Goal: Information Seeking & Learning: Check status

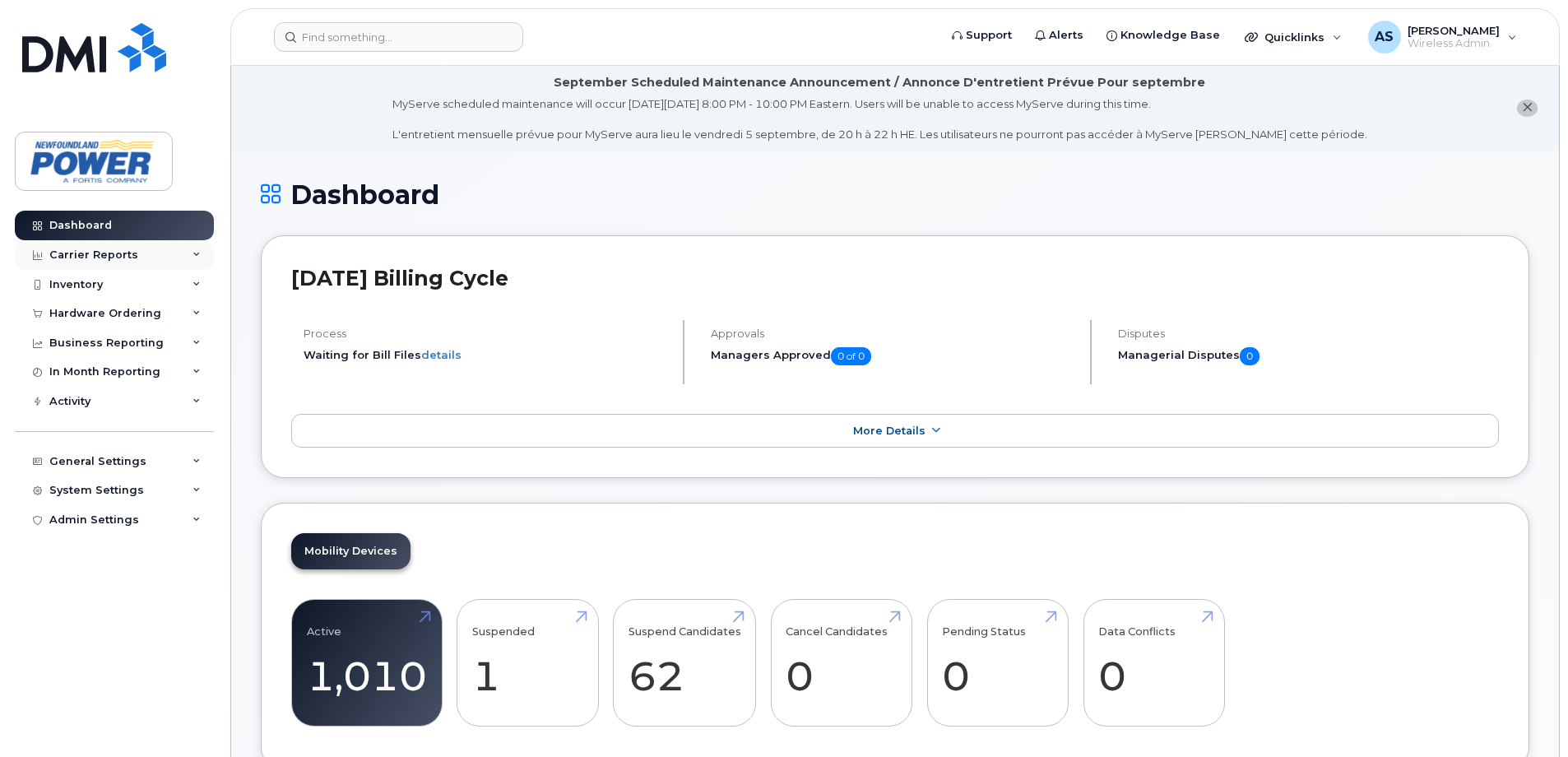
click at [149, 257] on div "Carrier Reports" at bounding box center [114, 255] width 199 height 30
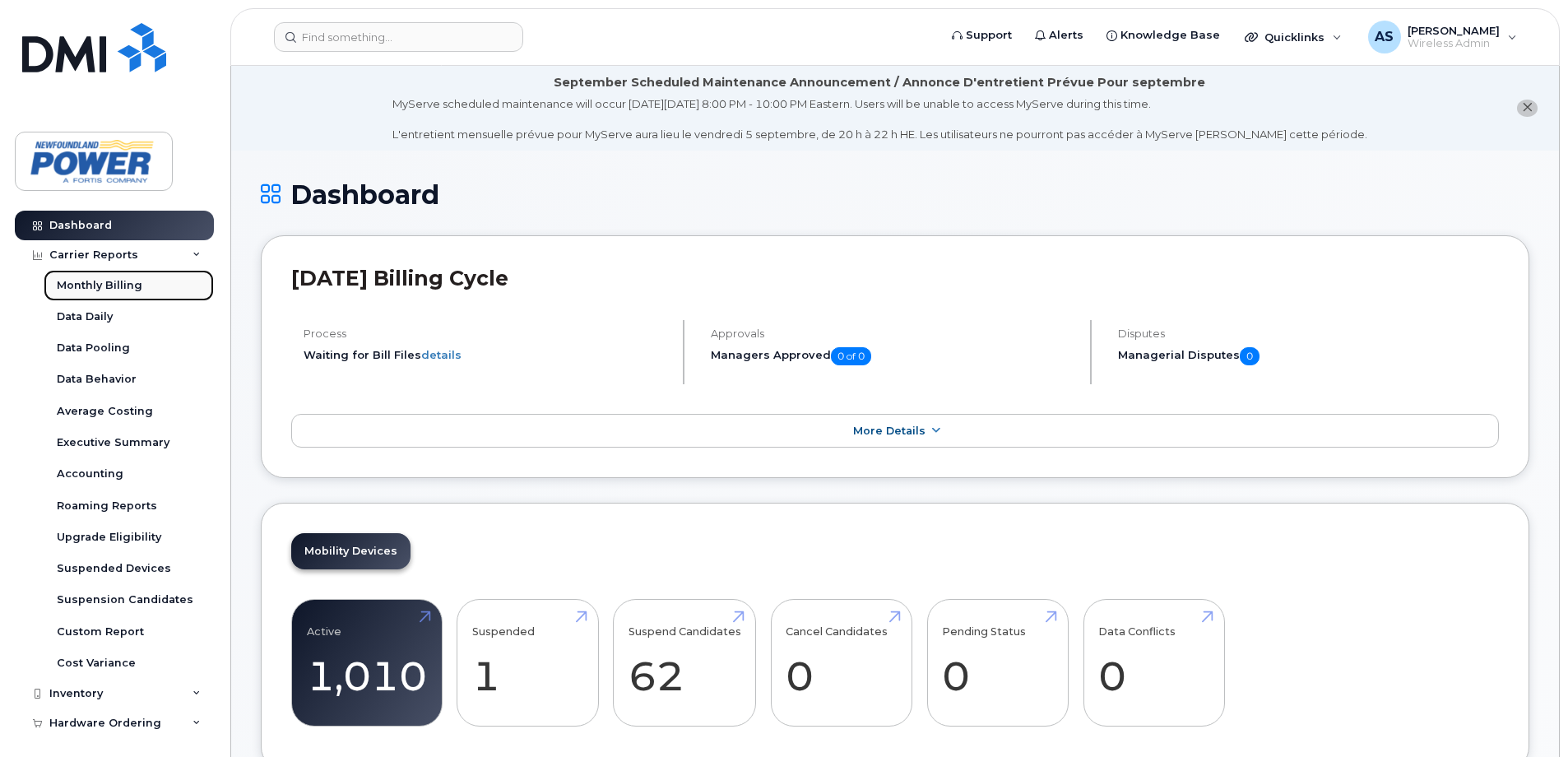
click at [142, 291] on link "Monthly Billing" at bounding box center [128, 286] width 170 height 31
click at [112, 319] on div "Data Daily" at bounding box center [85, 316] width 56 height 15
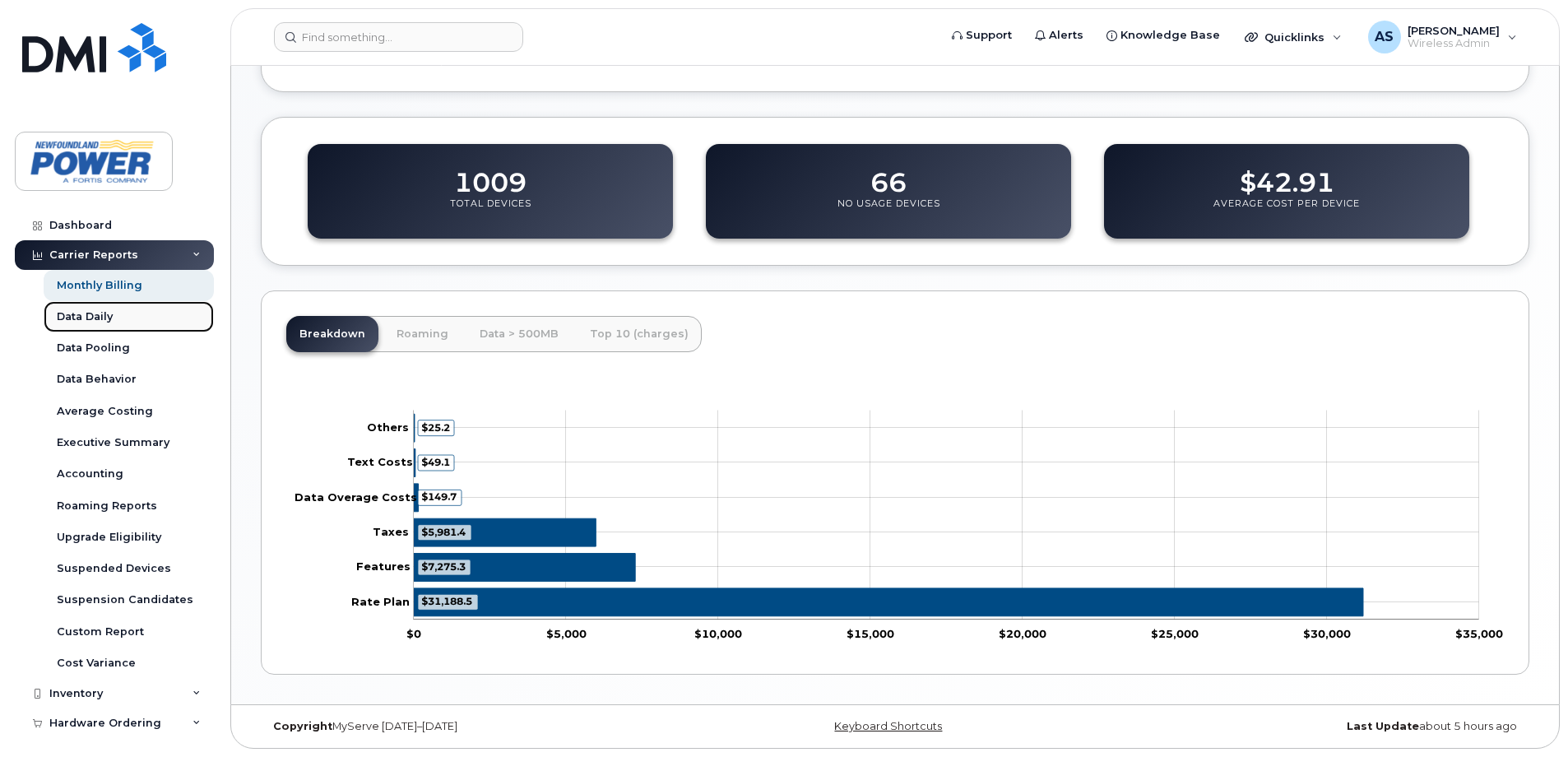
click at [107, 310] on div "Data Daily" at bounding box center [85, 316] width 56 height 15
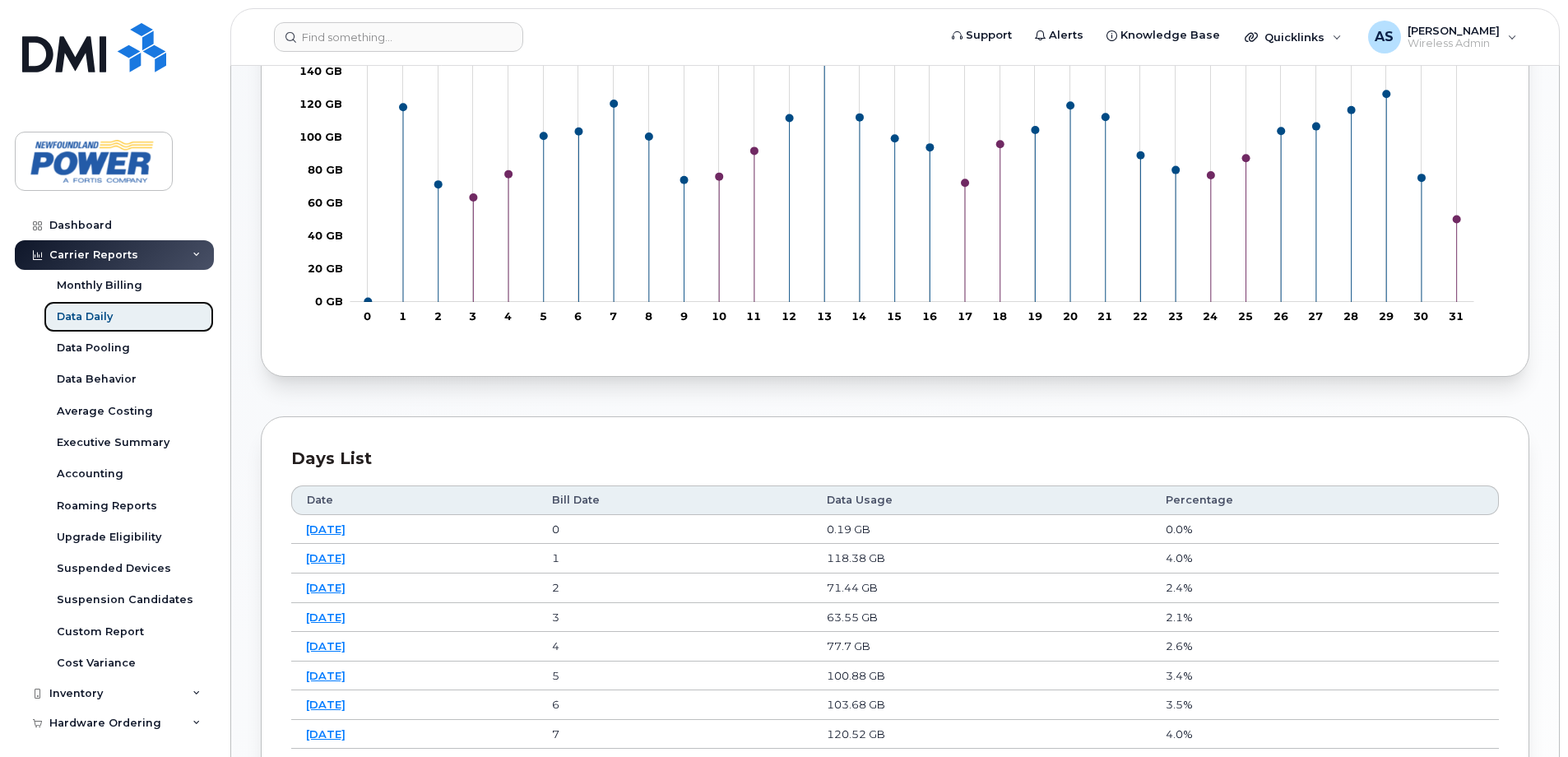
scroll to position [658, 0]
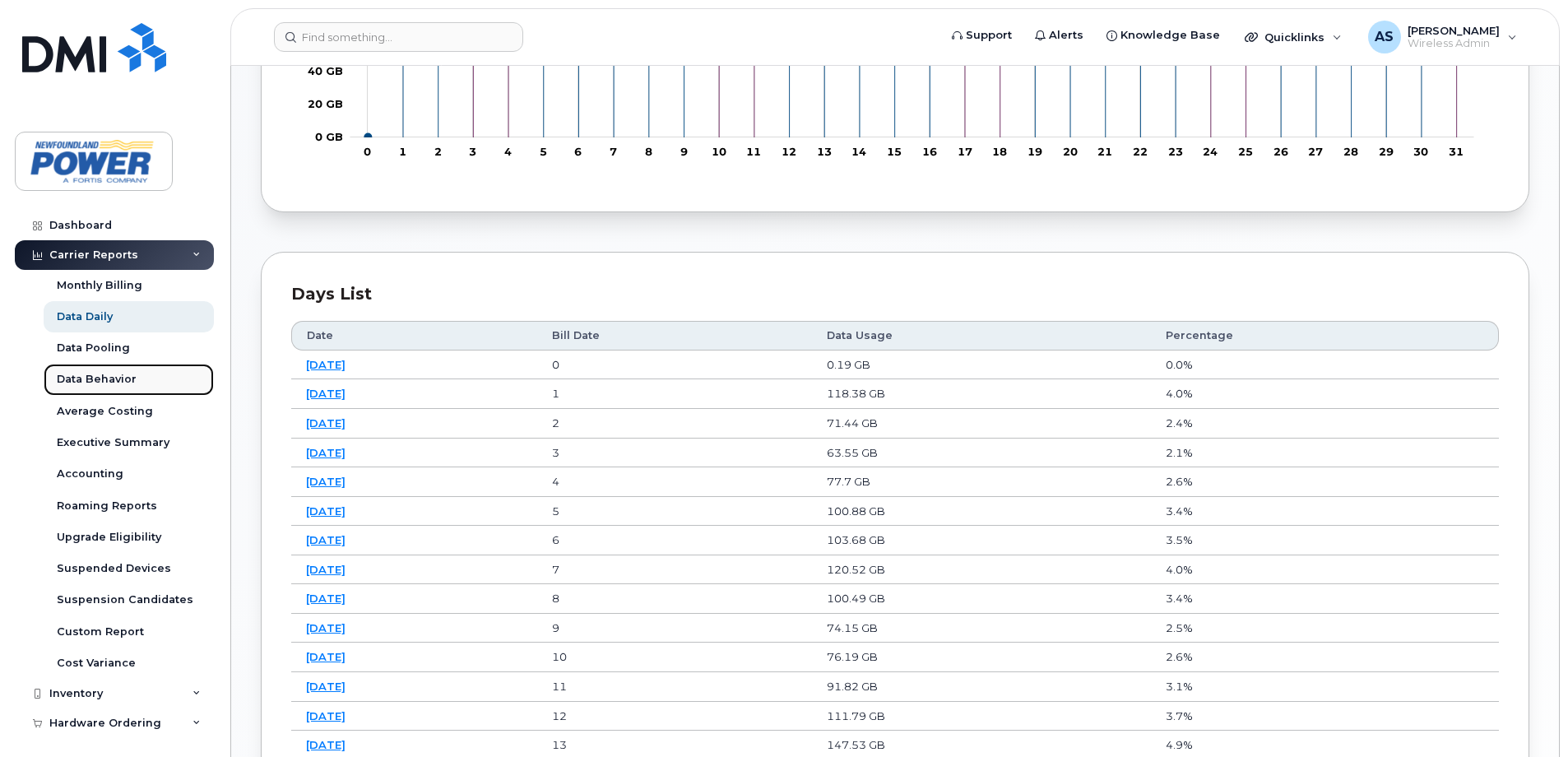
click at [121, 378] on div "Data Behavior" at bounding box center [96, 379] width 79 height 15
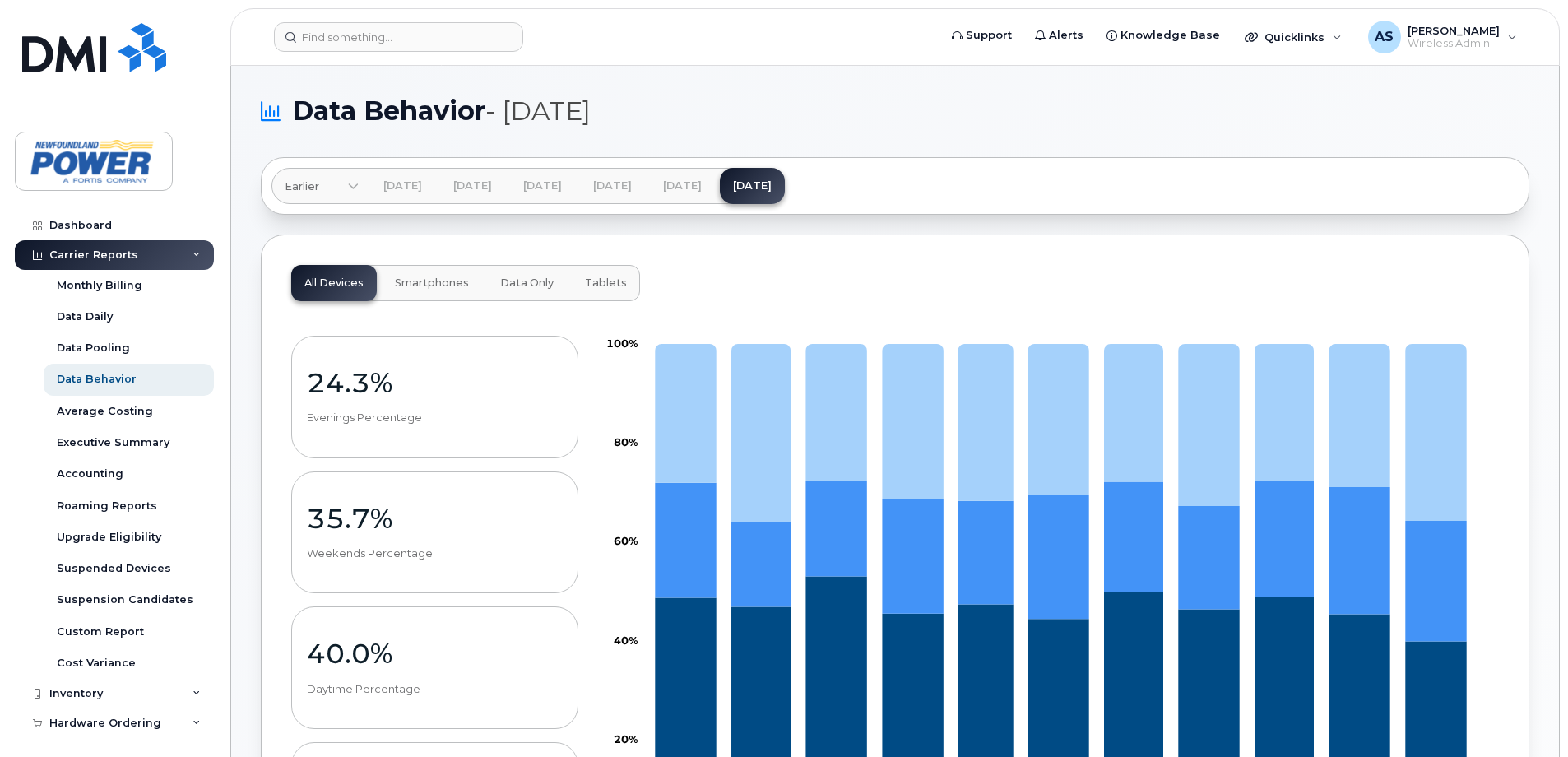
click at [356, 189] on icon at bounding box center [353, 188] width 10 height 10
click at [774, 243] on div "All Devices Smartphones Data Only Tablets 24.3% Evenings Percentage 35.7% Weeke…" at bounding box center [895, 617] width 1268 height 767
click at [121, 441] on div "Executive Summary" at bounding box center [113, 442] width 113 height 15
click at [128, 444] on div "Executive Summary" at bounding box center [113, 442] width 113 height 15
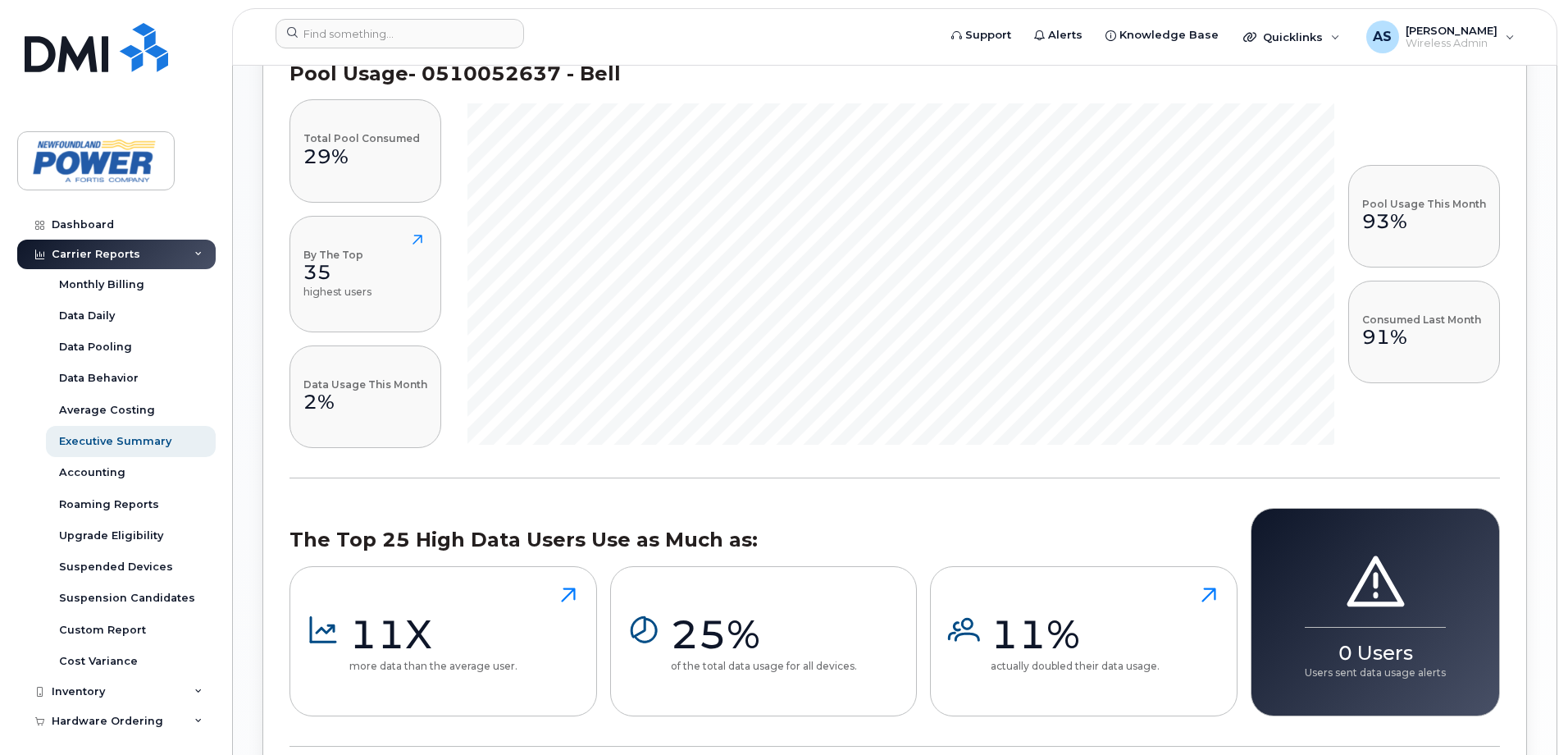
scroll to position [1200, 0]
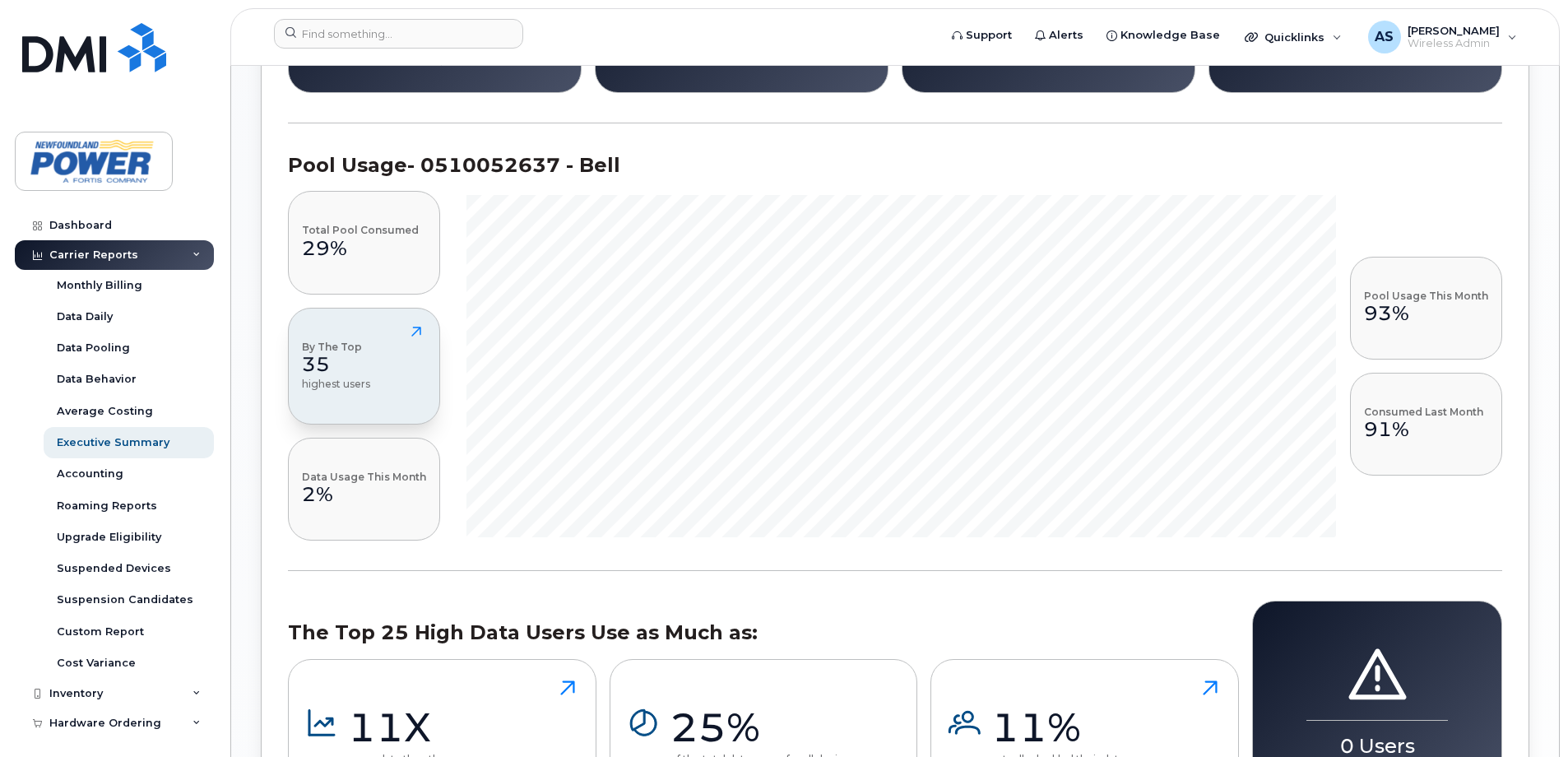
click at [351, 327] on button "By The Top 35 highest users" at bounding box center [364, 366] width 152 height 117
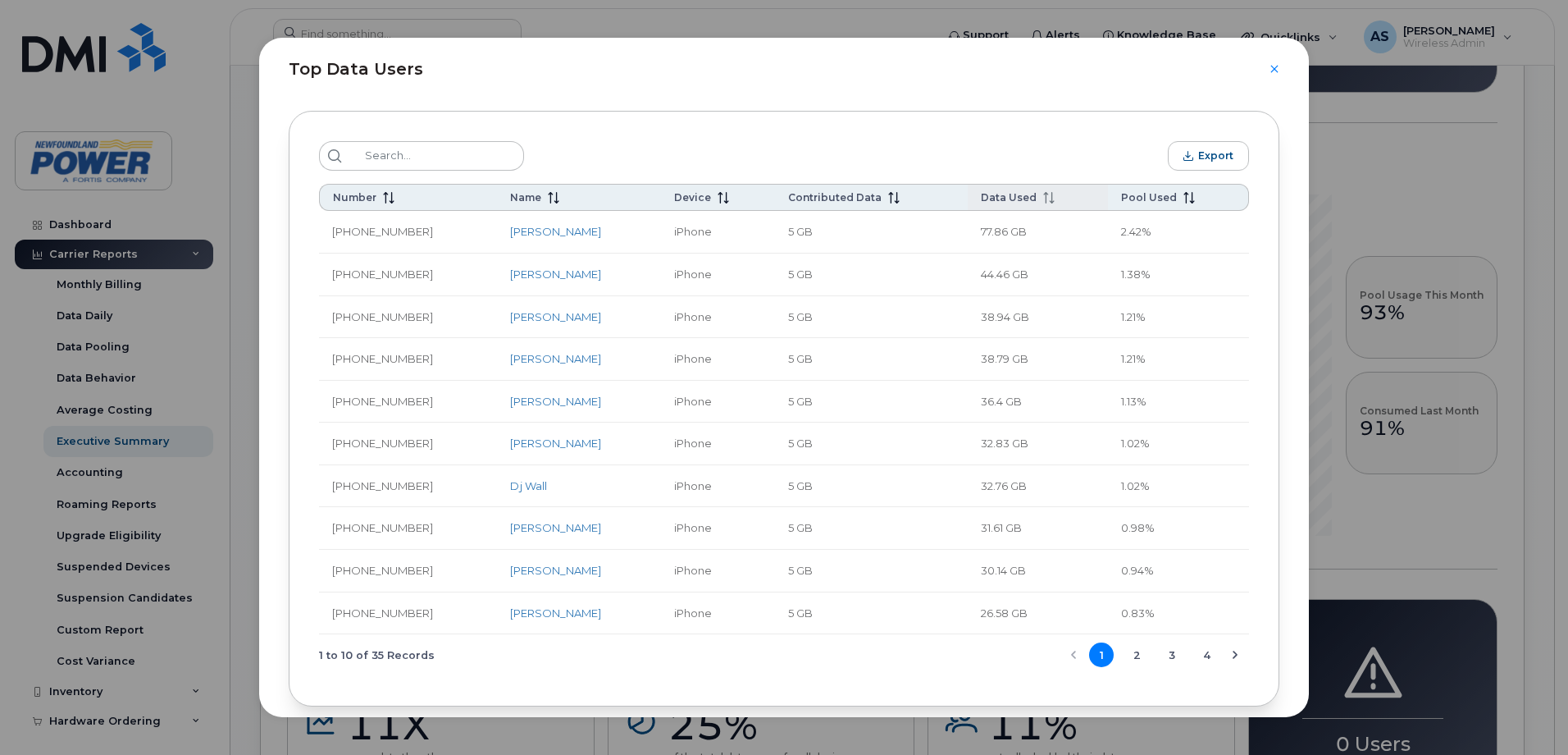
click at [995, 196] on span "Data Used" at bounding box center [1009, 197] width 56 height 12
click at [996, 192] on span "Data Used" at bounding box center [1009, 197] width 56 height 12
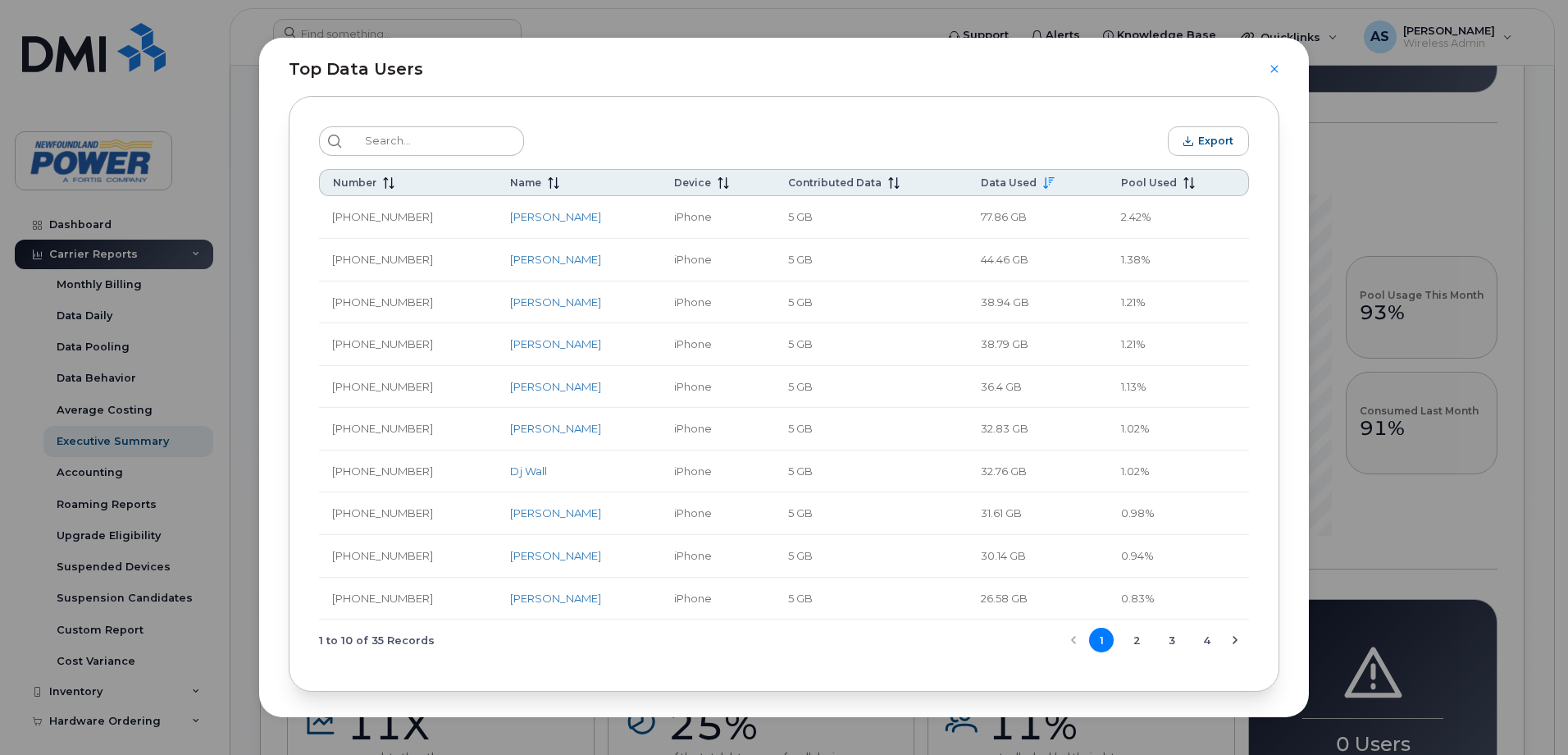
scroll to position [19, 0]
click at [1128, 646] on button "2" at bounding box center [1136, 636] width 24 height 24
click at [1165, 637] on button "3" at bounding box center [1172, 636] width 24 height 24
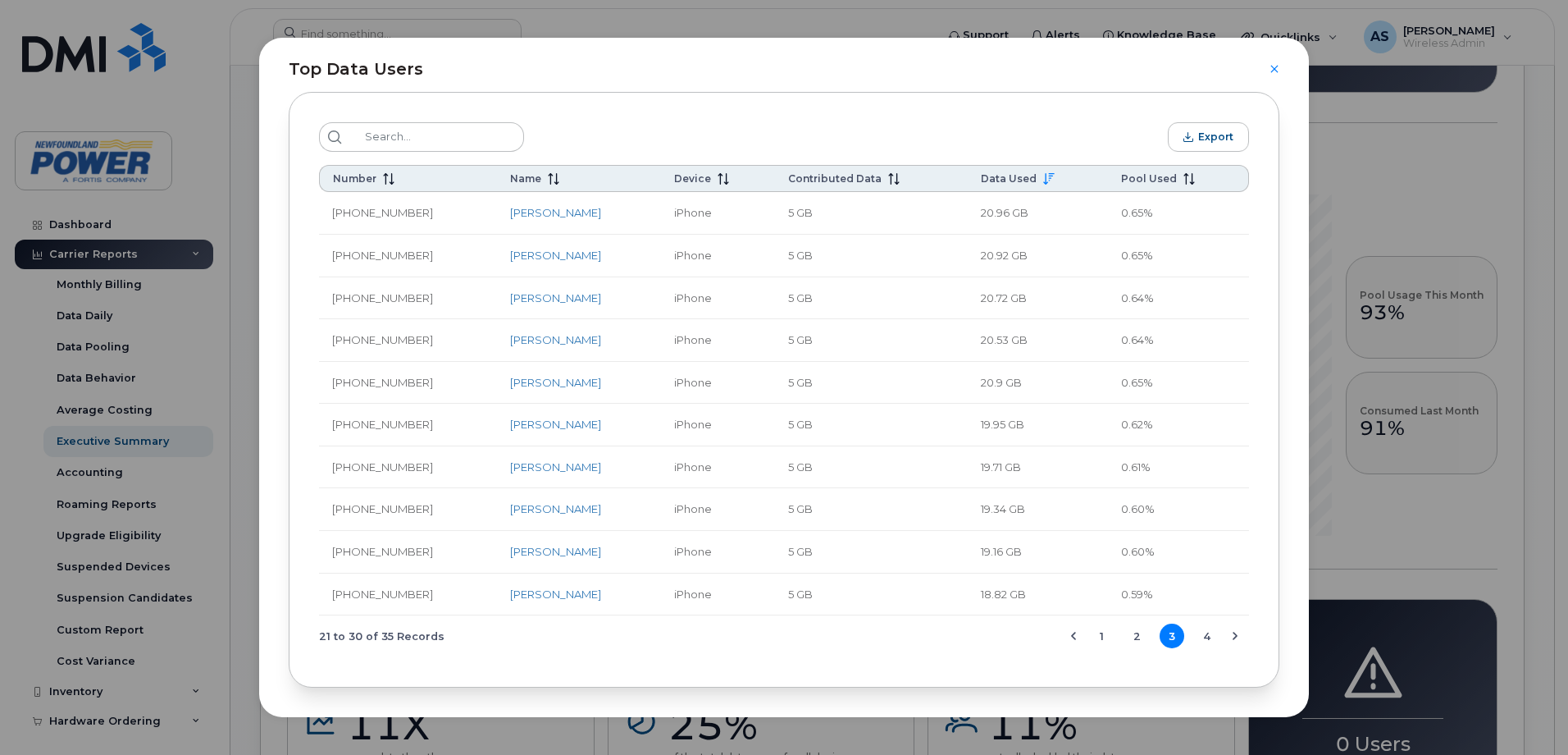
click at [1201, 638] on button "4" at bounding box center [1206, 636] width 24 height 24
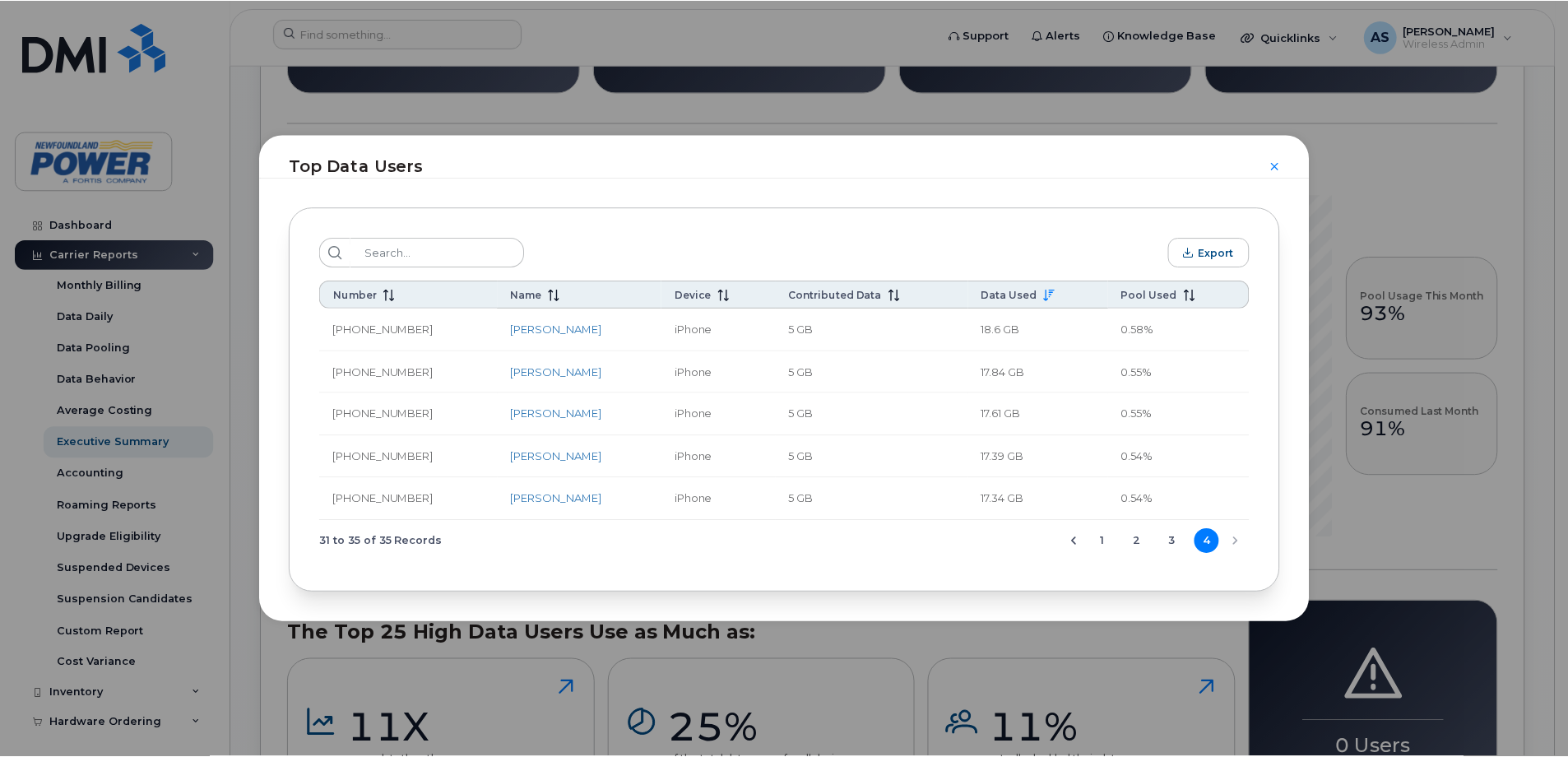
scroll to position [0, 0]
click at [1101, 544] on button "1" at bounding box center [1105, 541] width 24 height 24
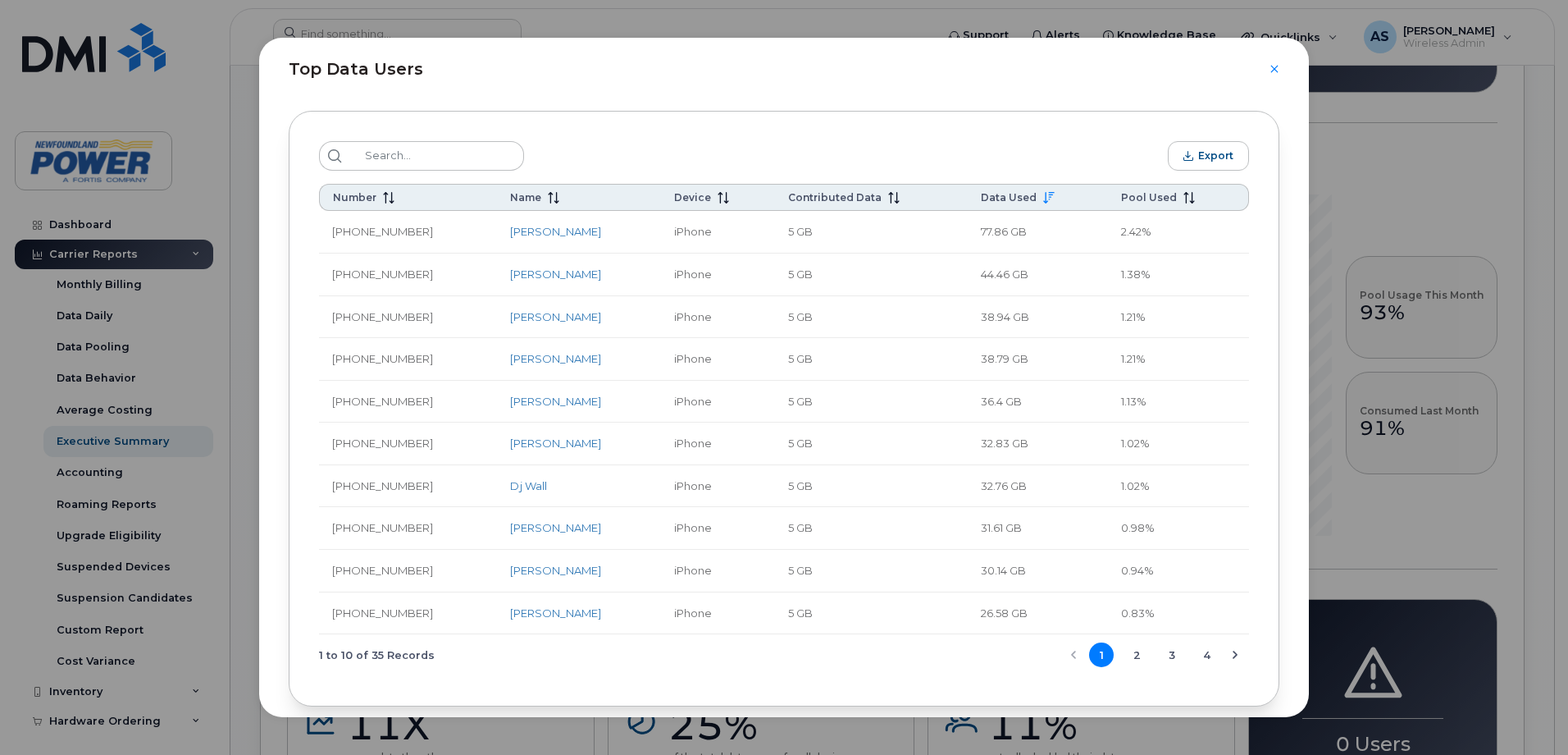
click at [1281, 64] on div "Top Data Users" at bounding box center [784, 59] width 1050 height 44
click at [1277, 68] on icon "Close" at bounding box center [1274, 69] width 10 height 13
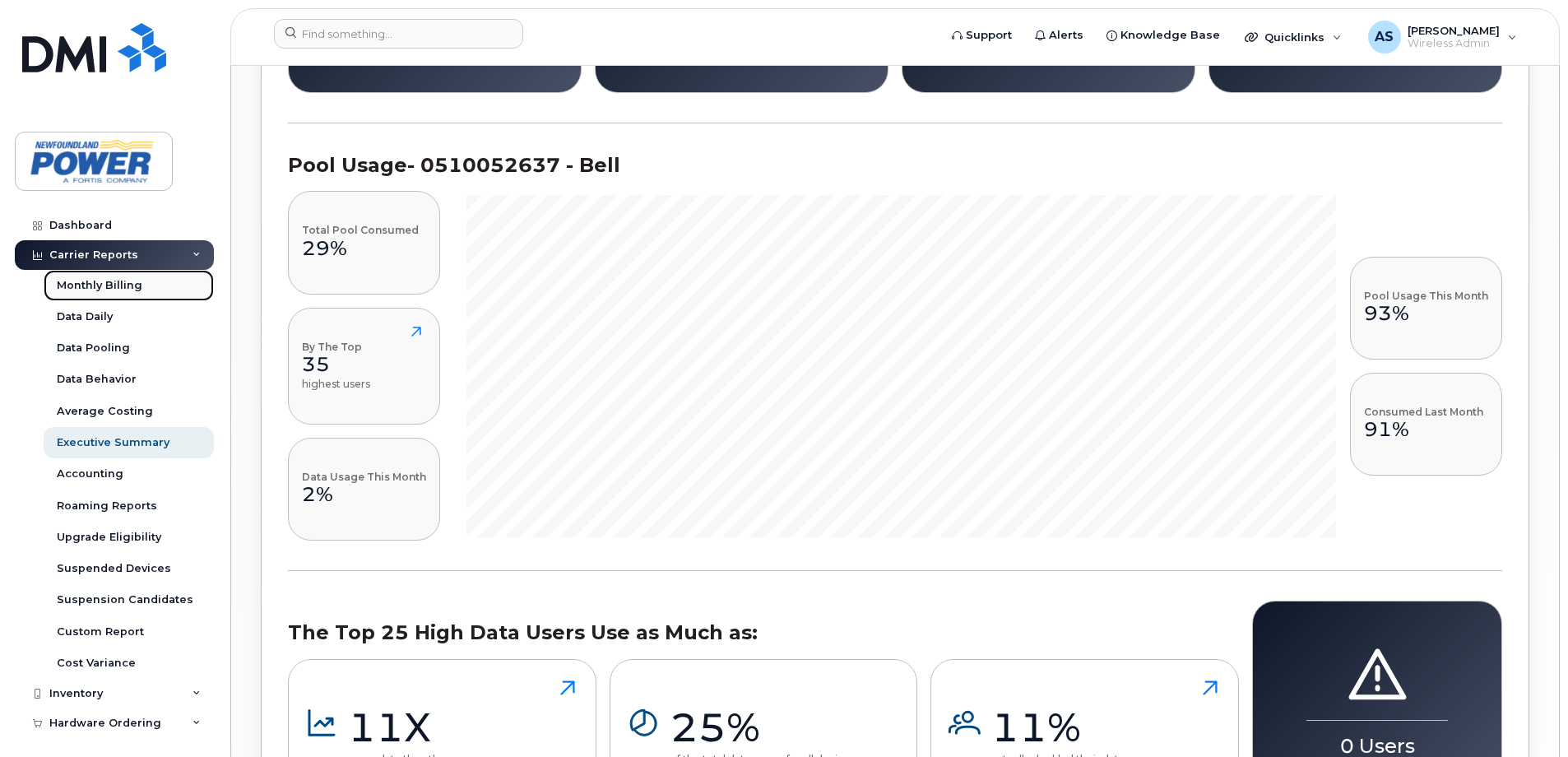
click at [103, 279] on div "Monthly Billing" at bounding box center [100, 285] width 86 height 15
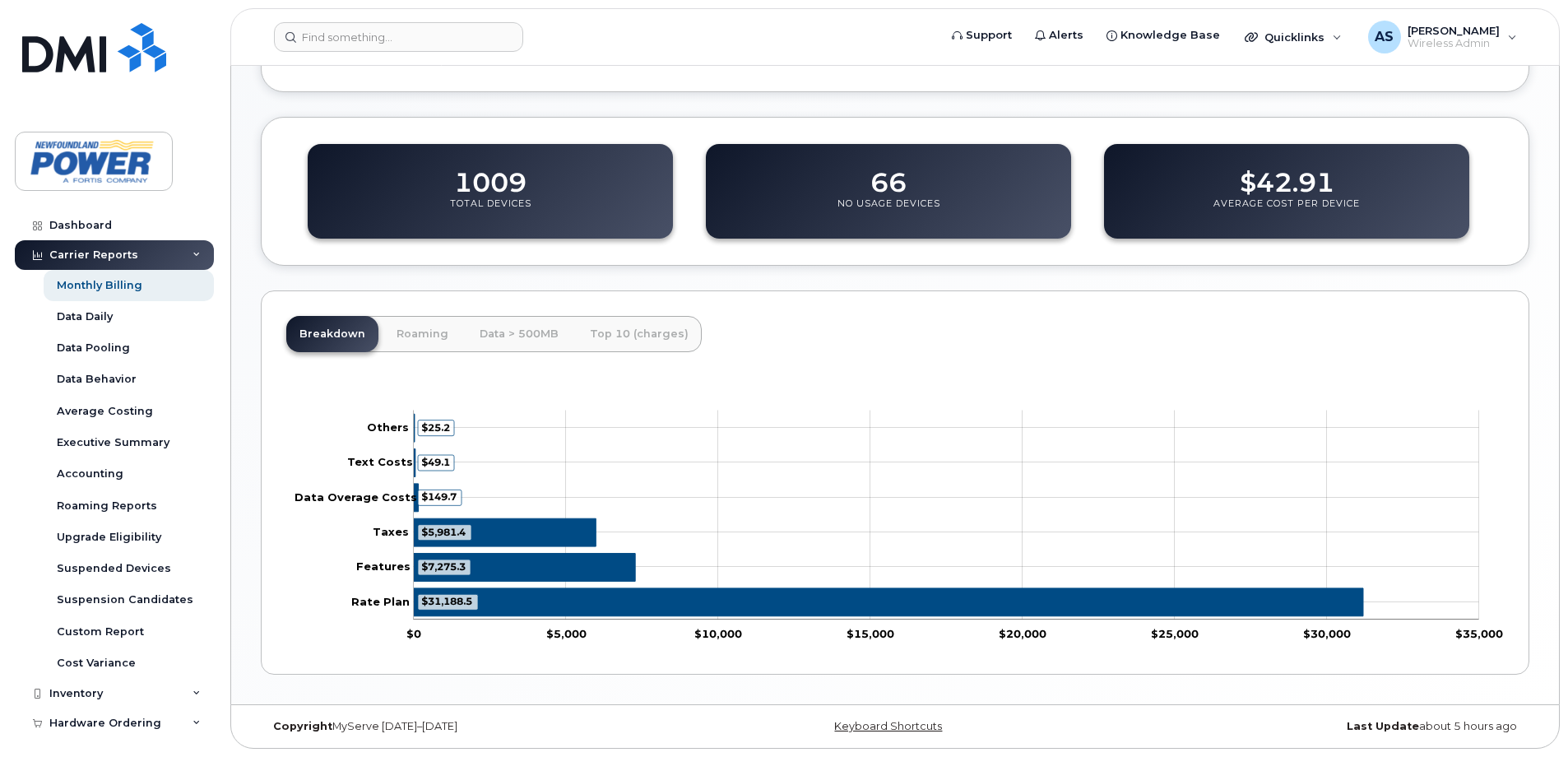
scroll to position [449, 0]
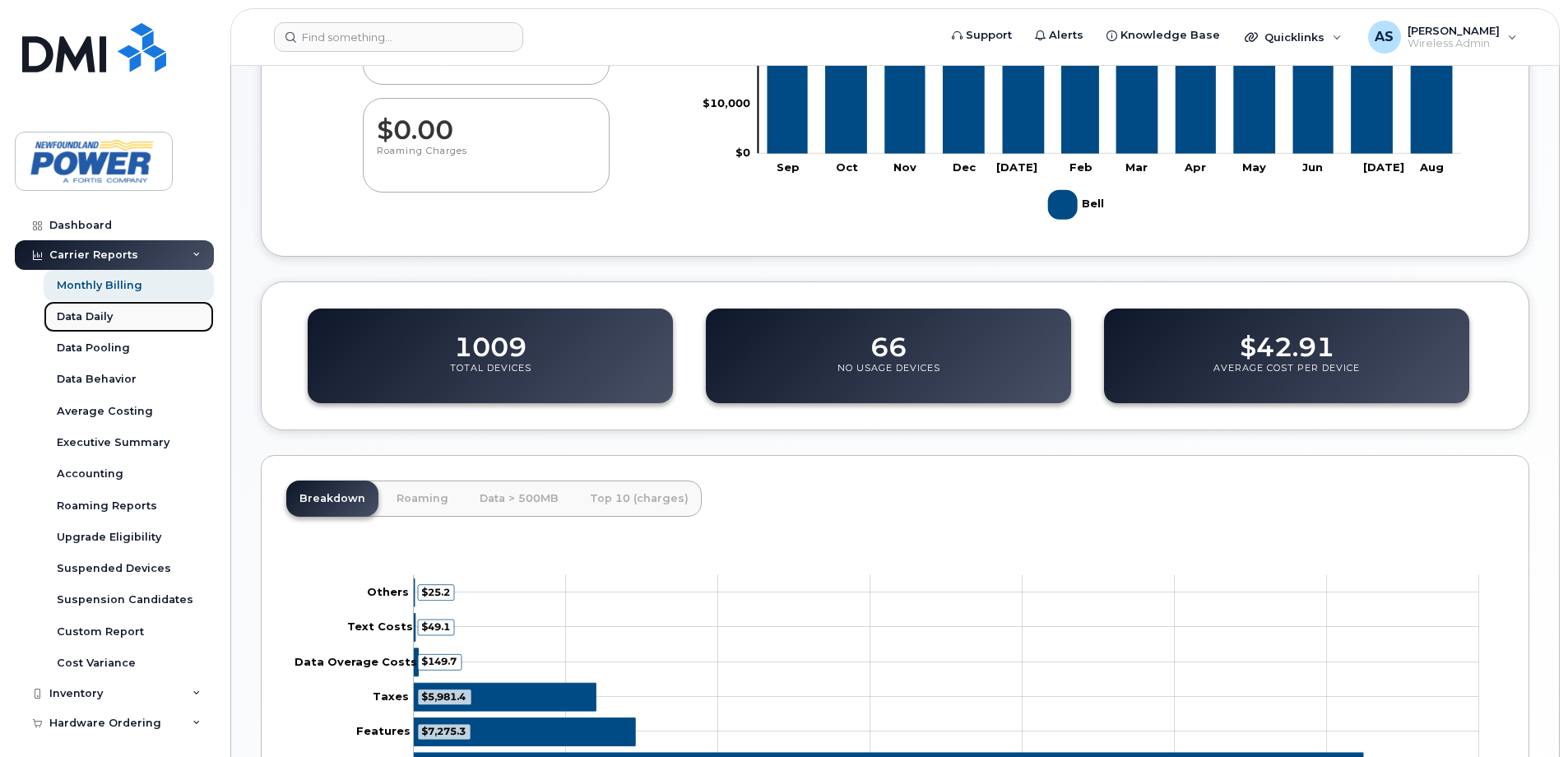
click at [115, 320] on link "Data Daily" at bounding box center [128, 317] width 170 height 31
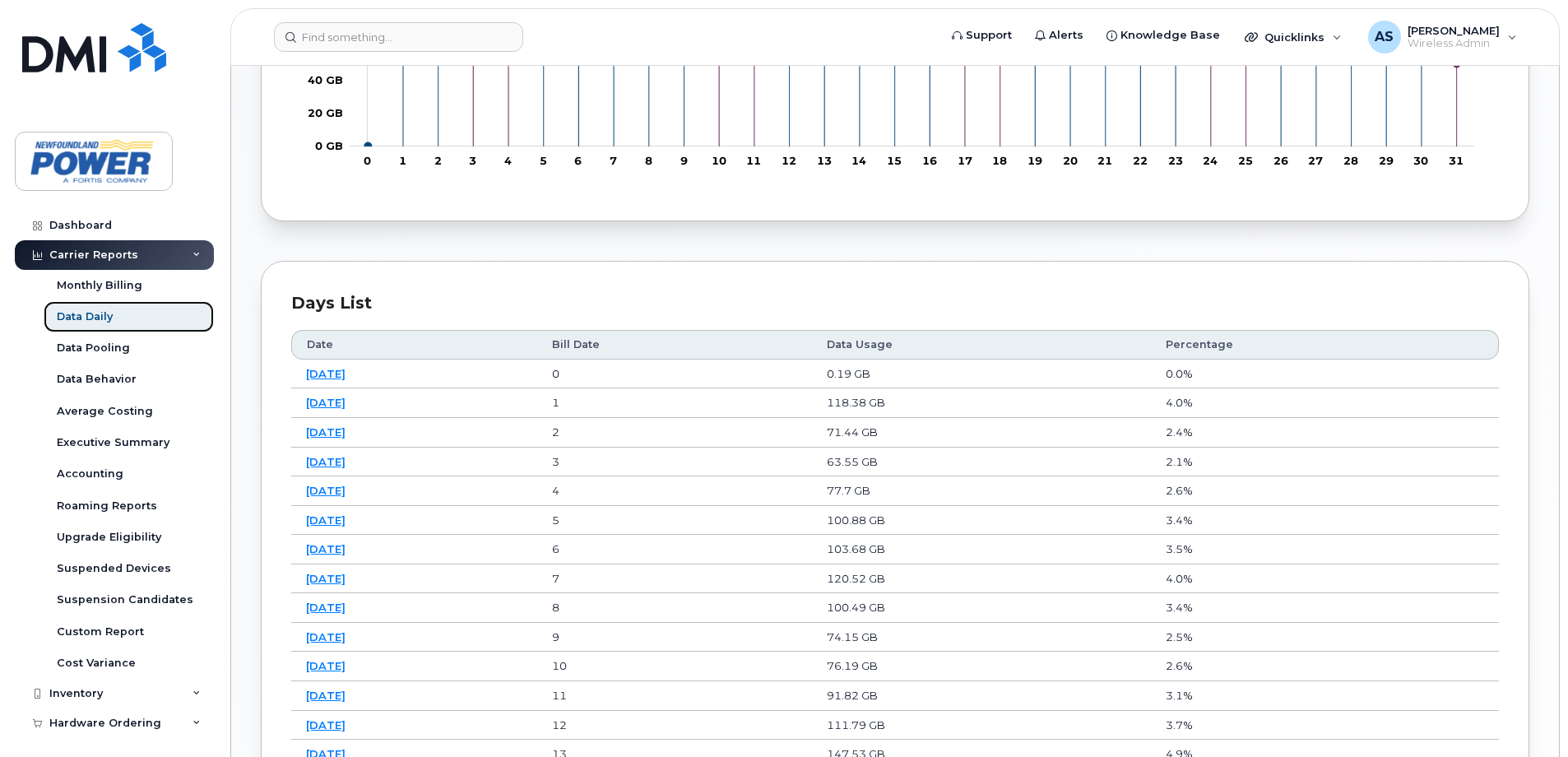
scroll to position [658, 0]
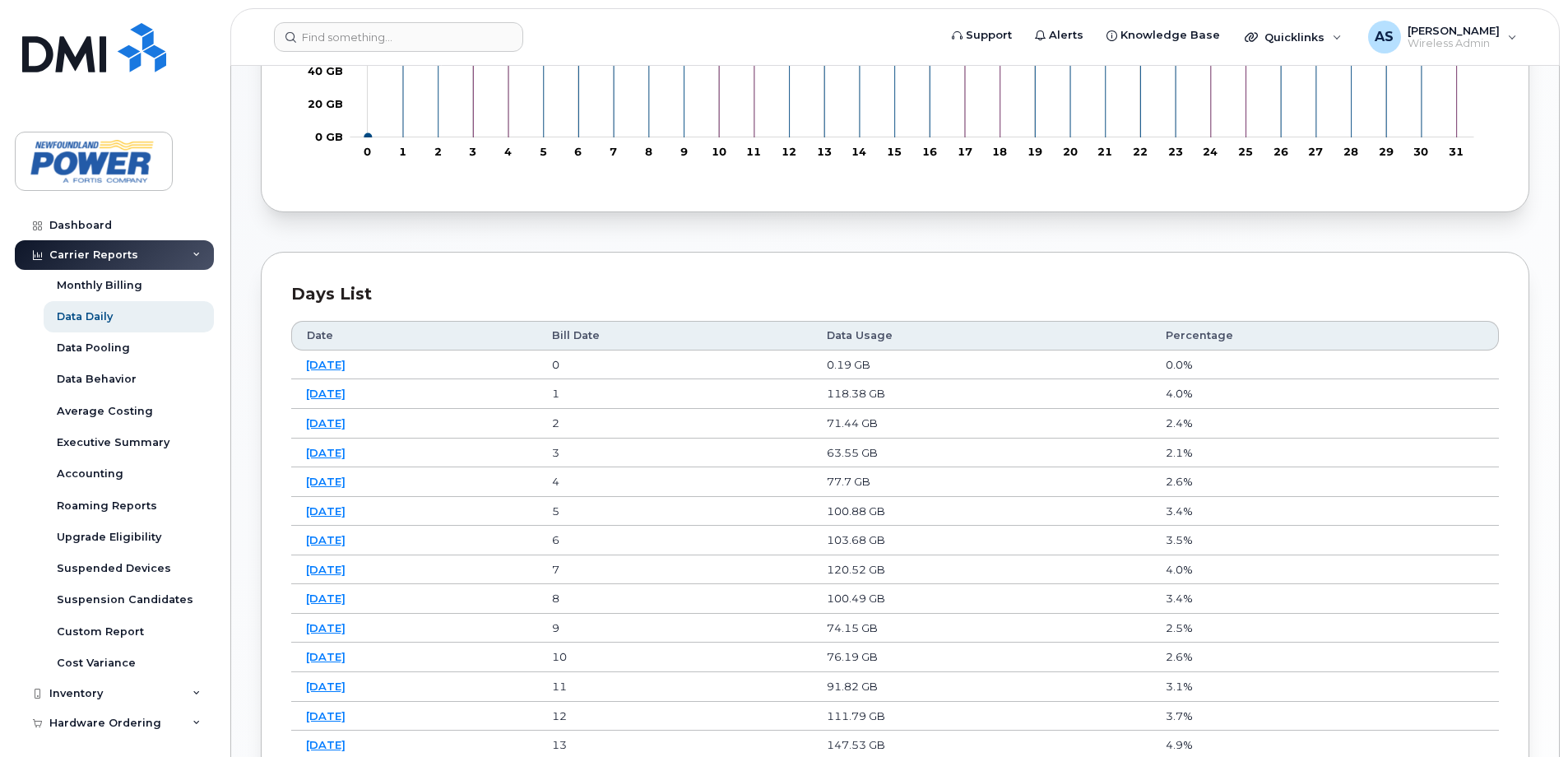
click at [908, 337] on th "Data Usage" at bounding box center [982, 335] width 339 height 30
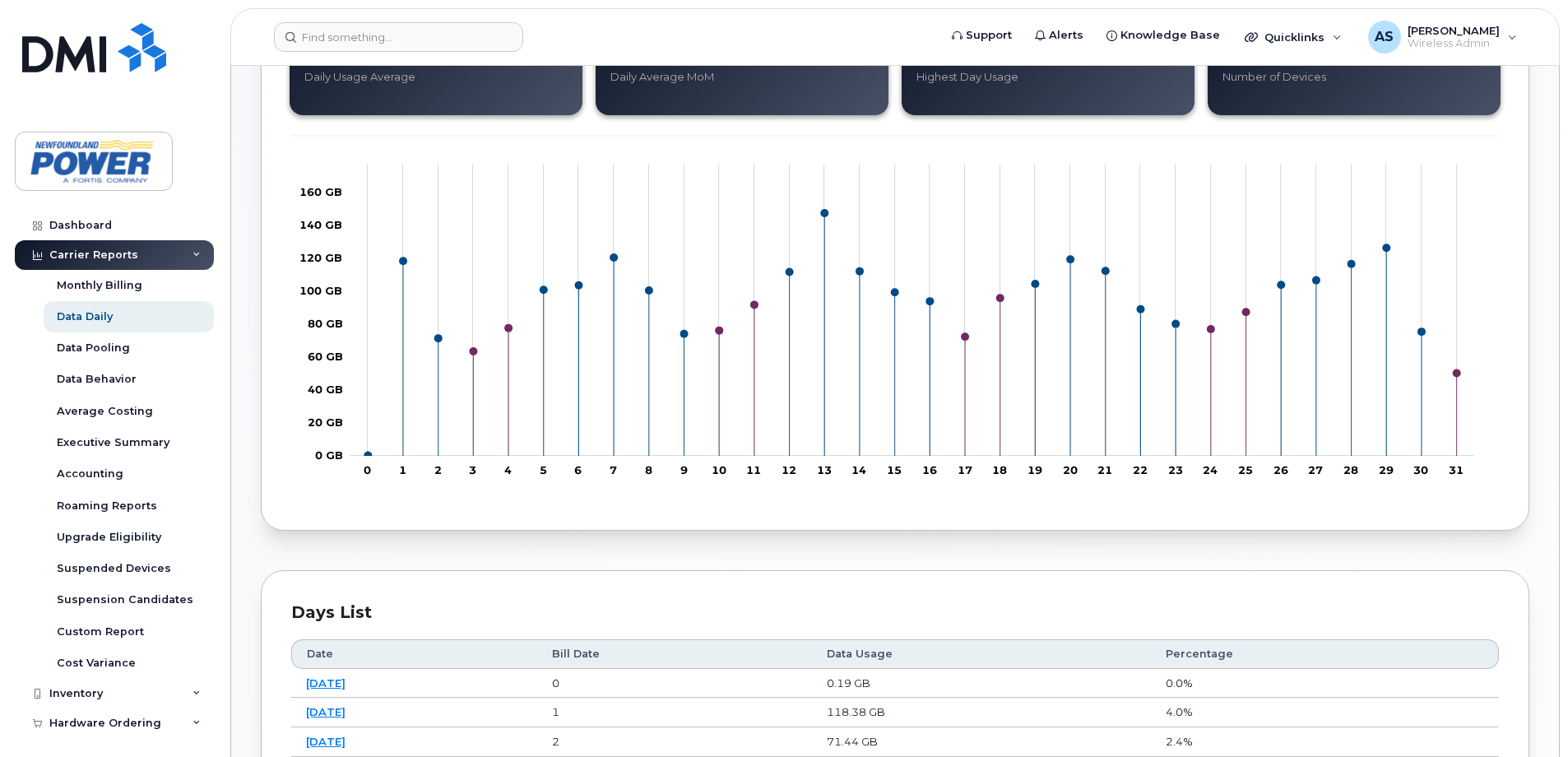
scroll to position [328, 0]
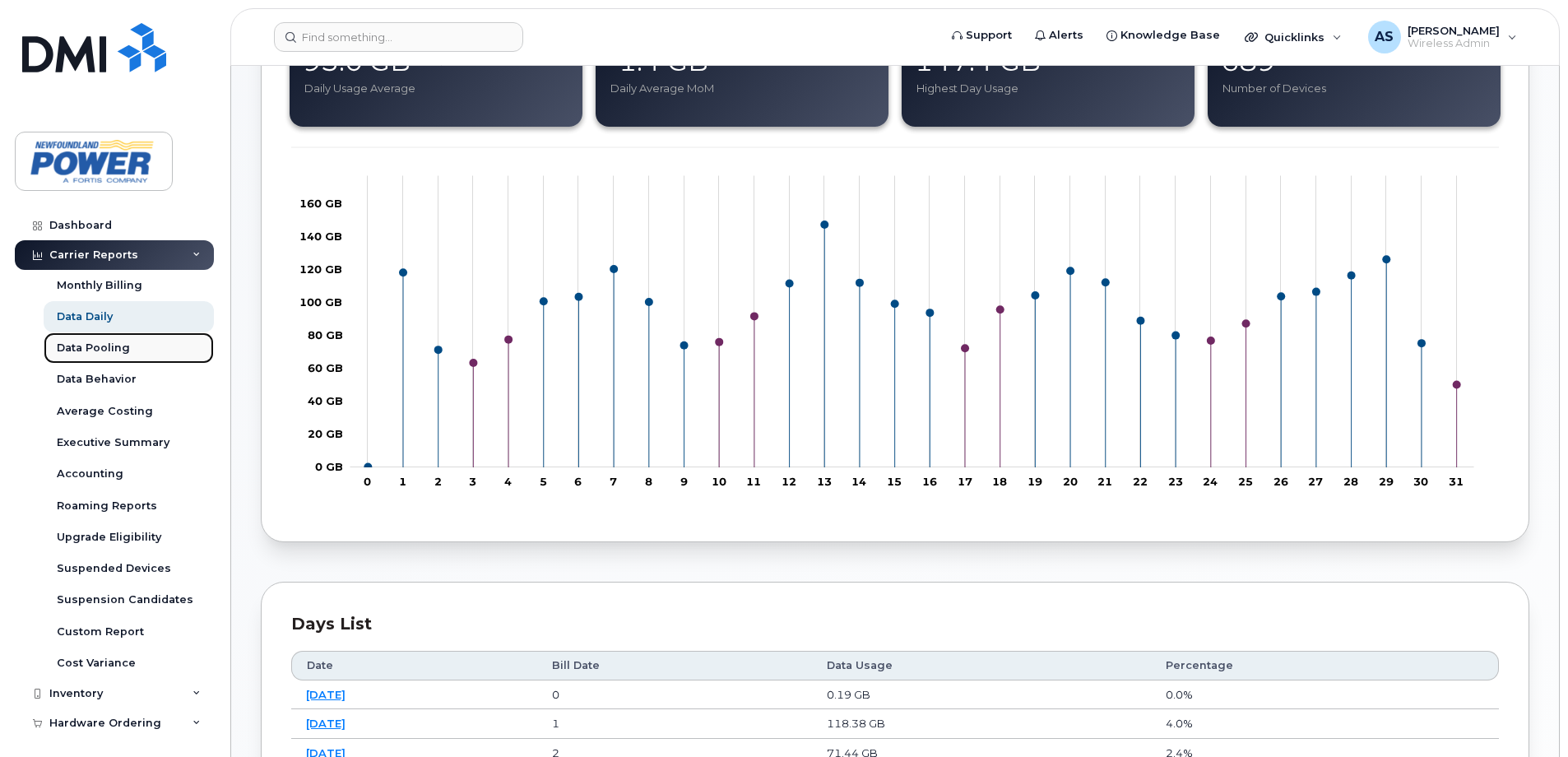
click at [95, 349] on div "Data Pooling" at bounding box center [93, 348] width 73 height 15
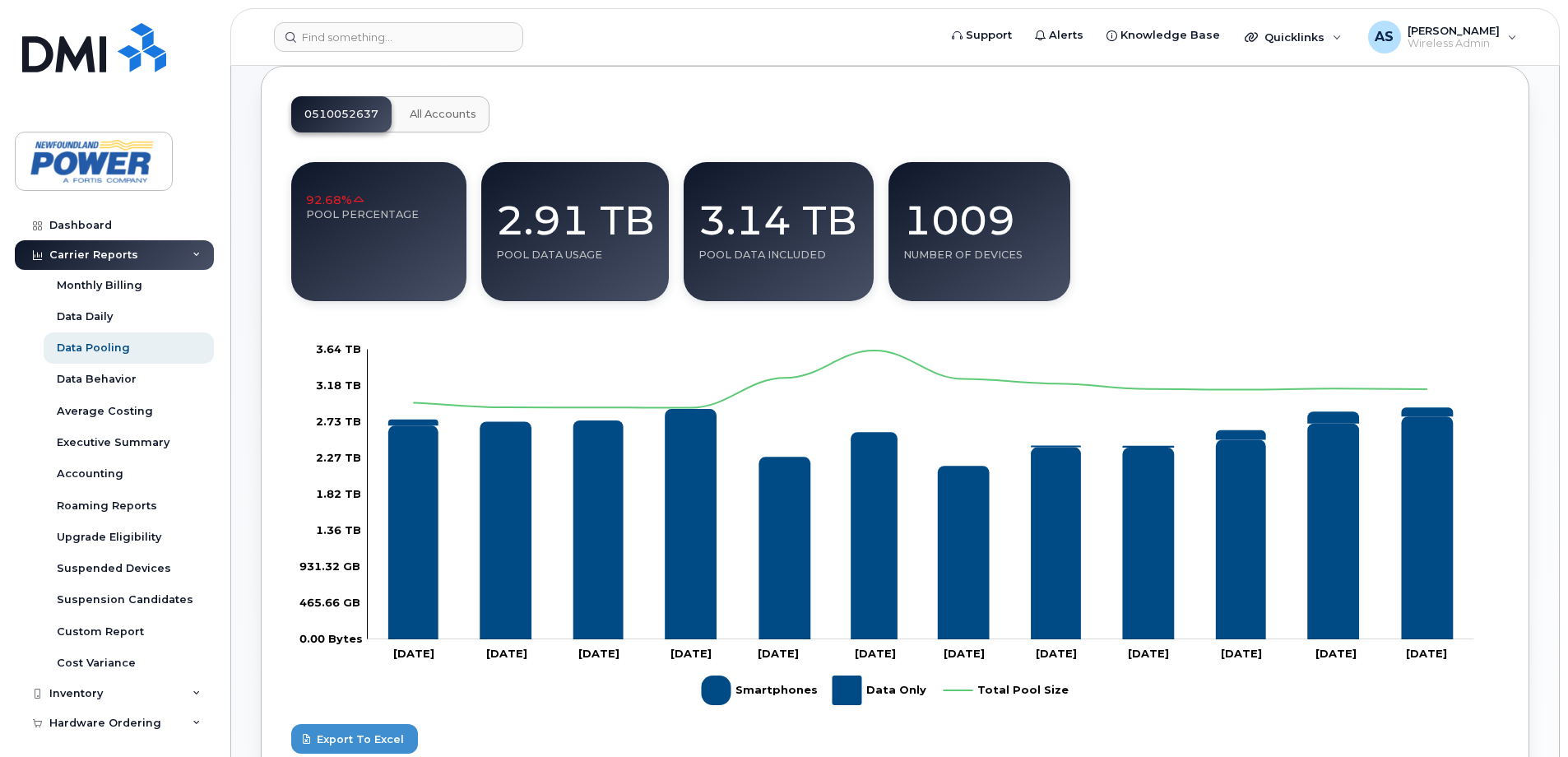
scroll to position [82, 0]
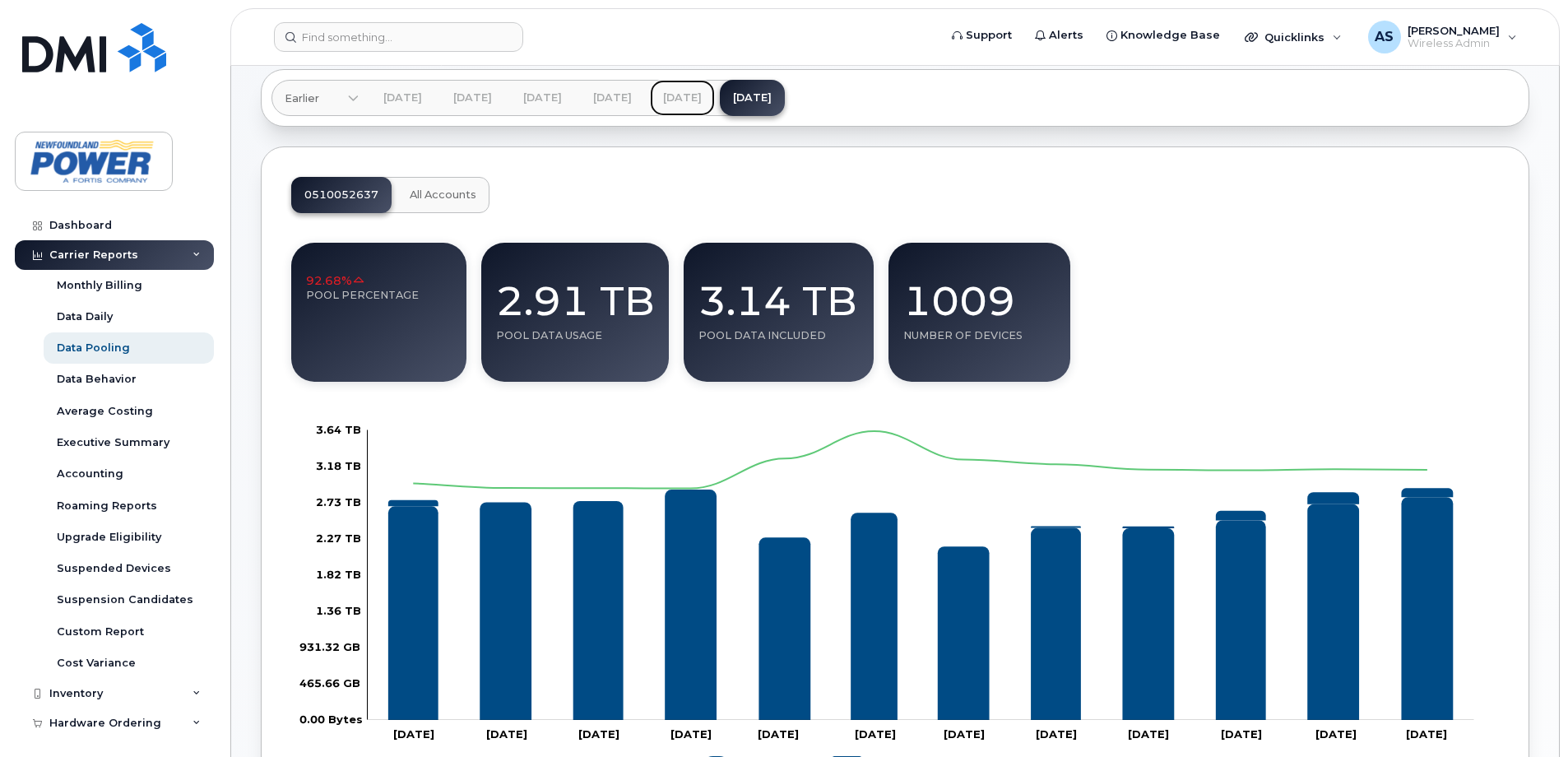
click at [715, 100] on link "Jul 2025" at bounding box center [682, 97] width 65 height 36
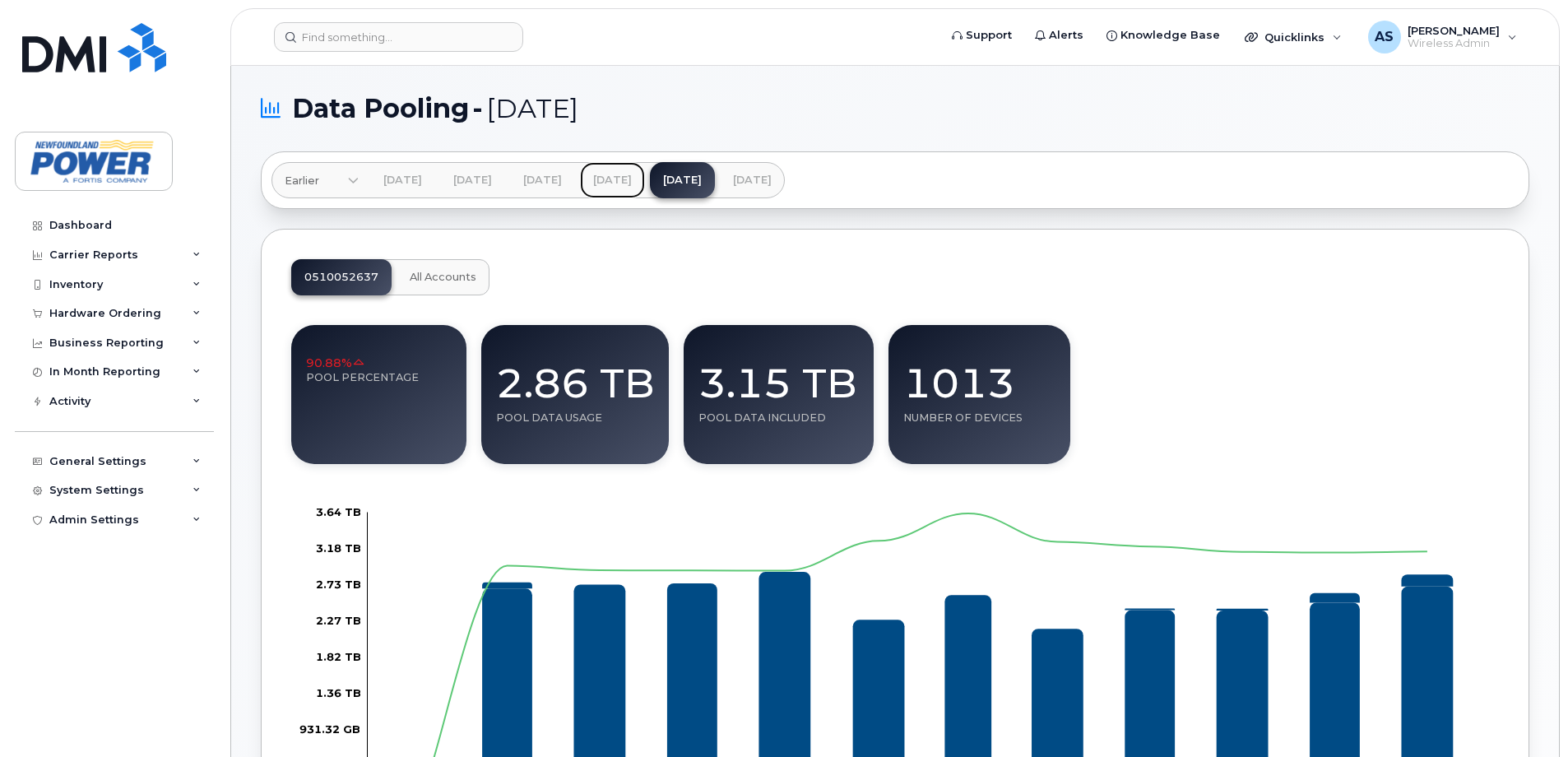
click at [645, 177] on link "Jun 2025" at bounding box center [612, 180] width 65 height 36
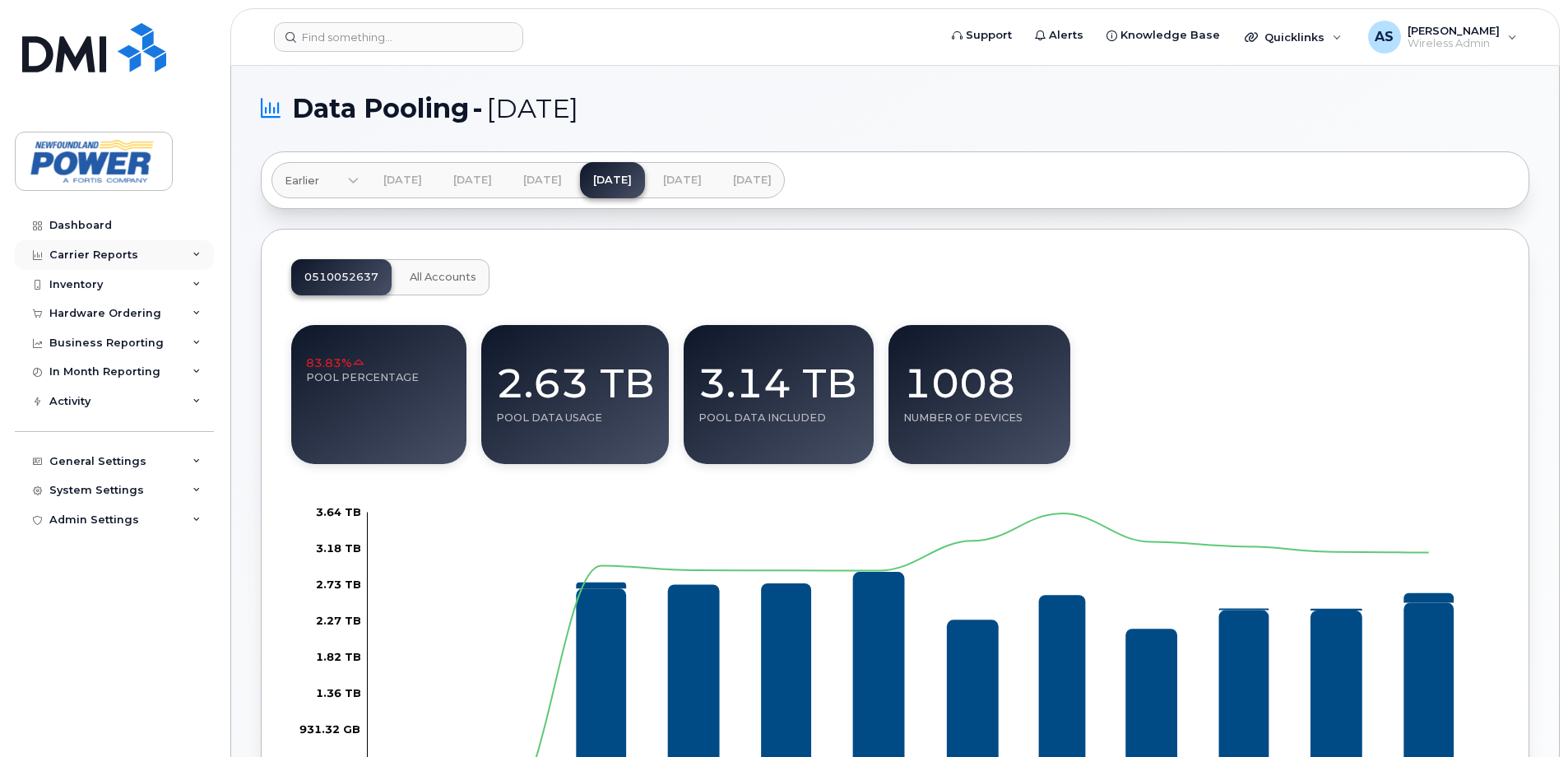
click at [144, 246] on div "Carrier Reports" at bounding box center [114, 255] width 199 height 30
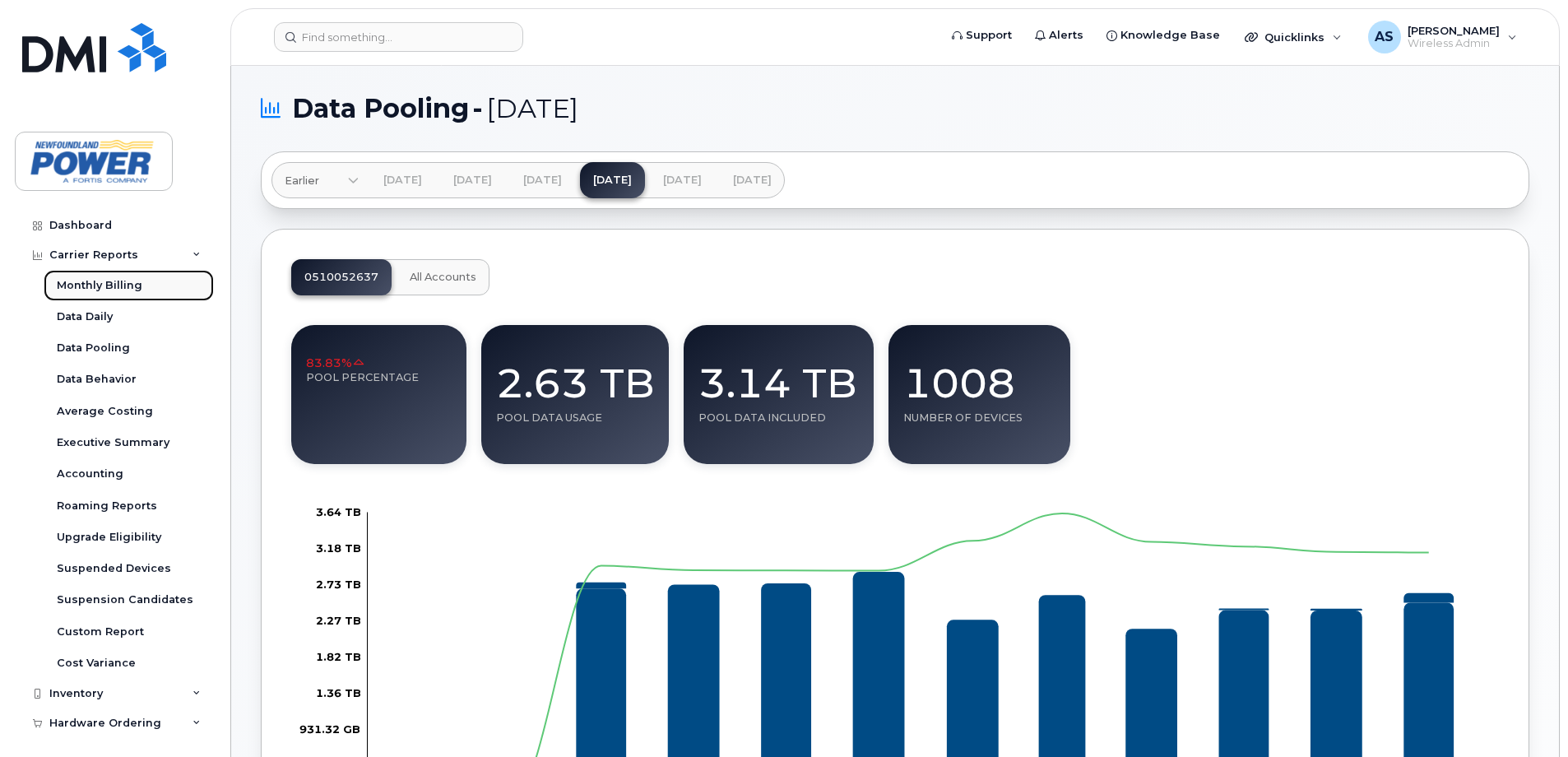
click at [108, 285] on div "Monthly Billing" at bounding box center [100, 285] width 86 height 15
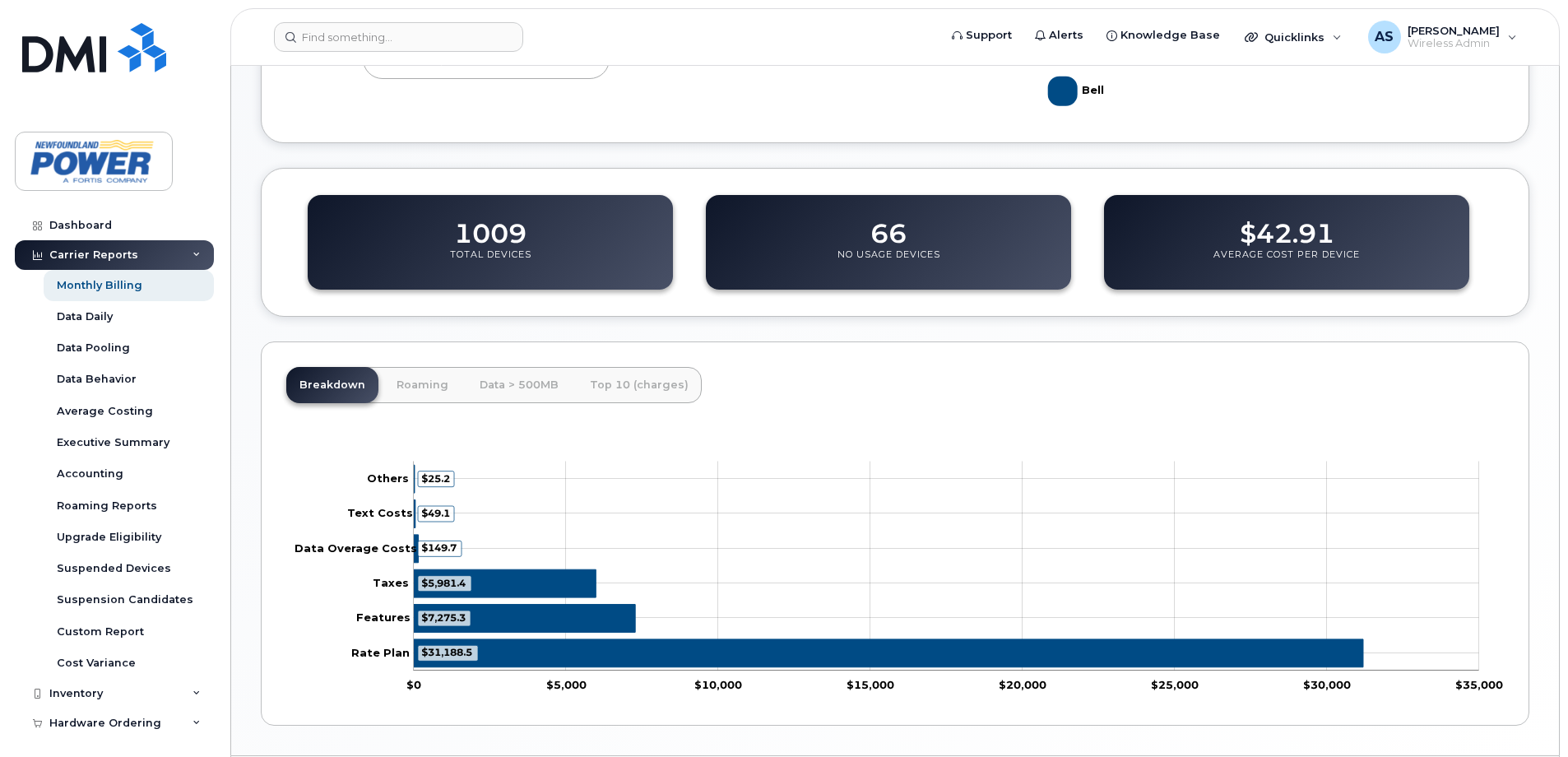
scroll to position [614, 0]
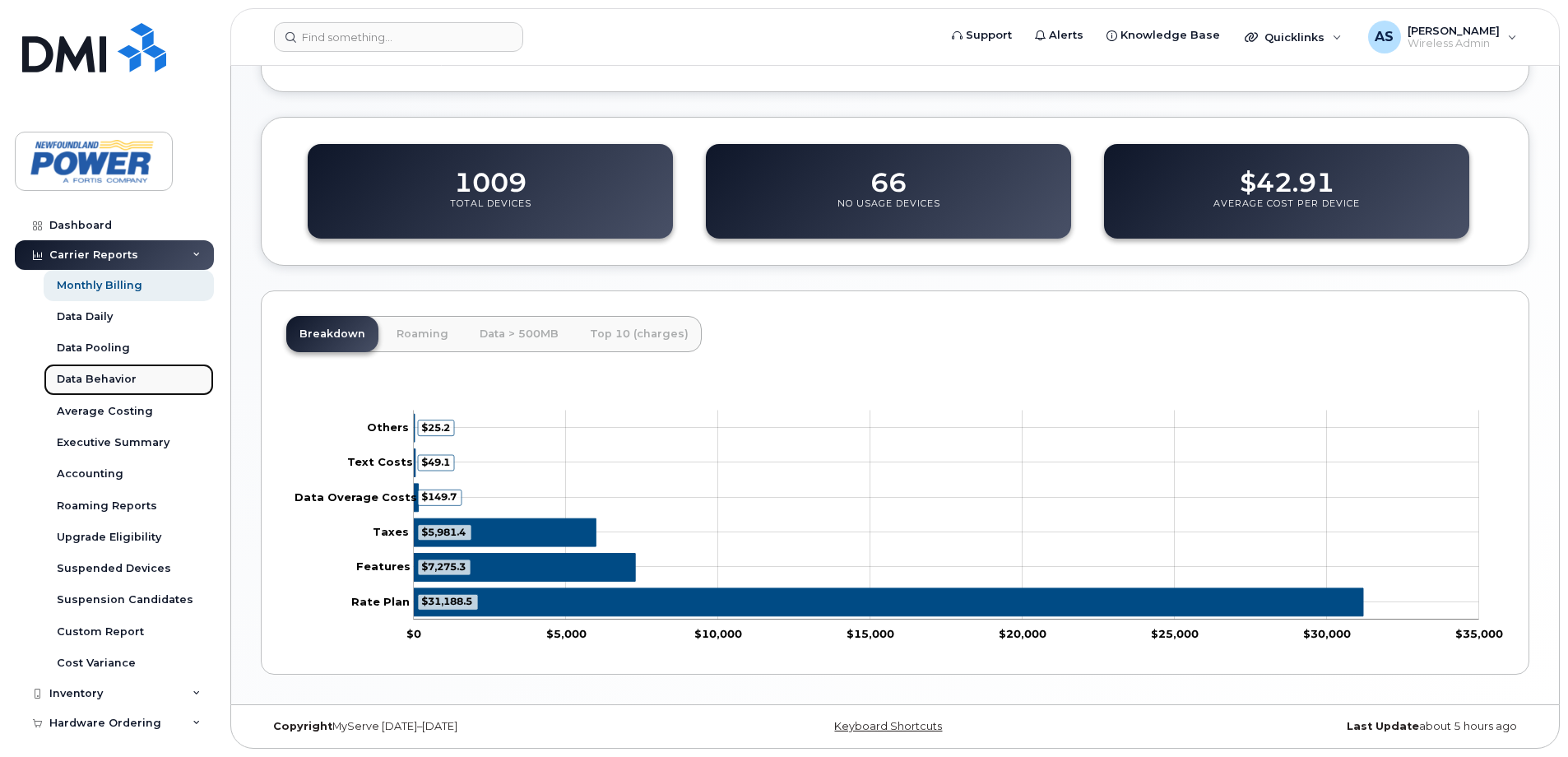
click at [106, 376] on div "Data Behavior" at bounding box center [96, 379] width 79 height 15
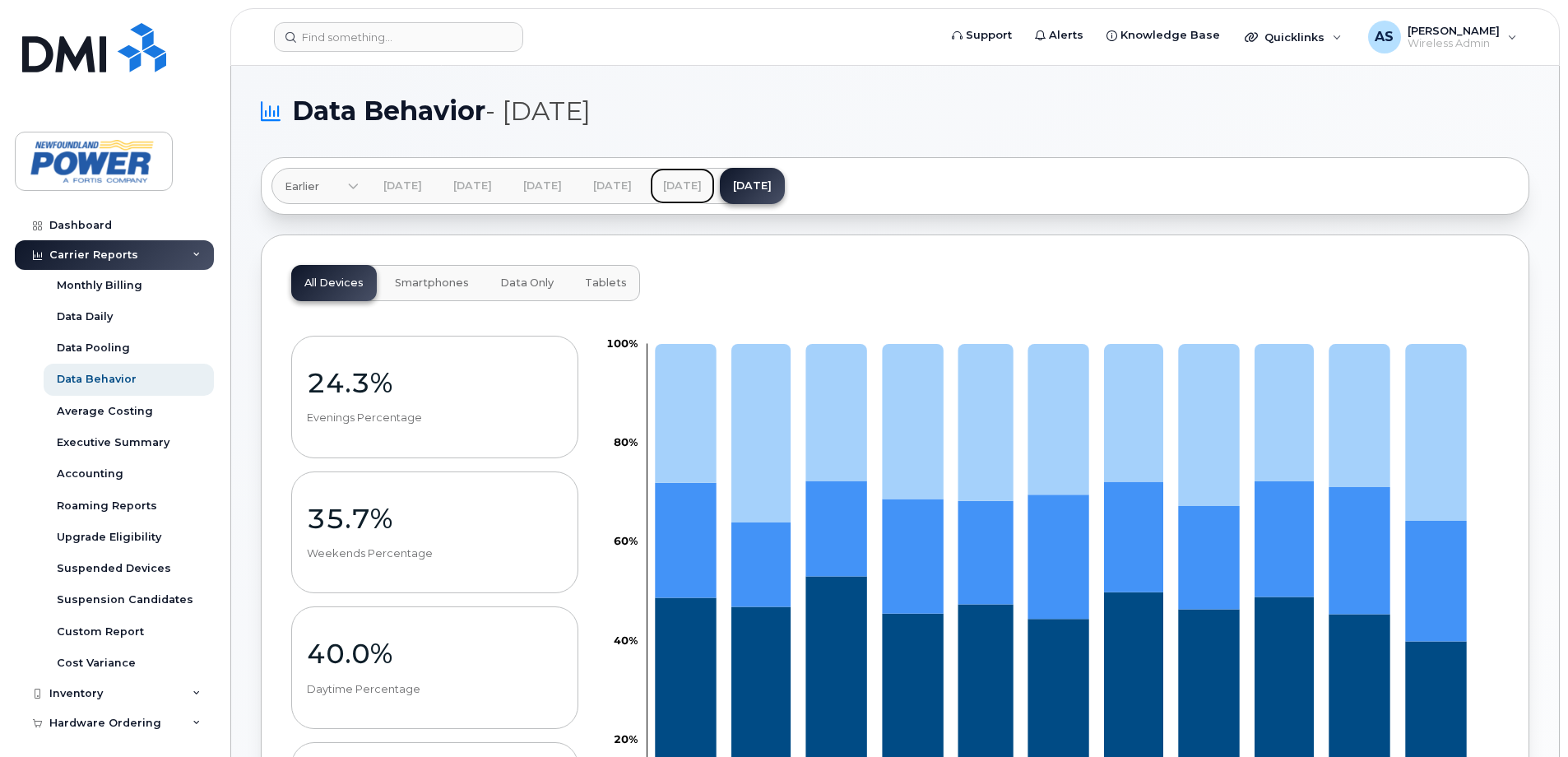
click at [715, 178] on link "Jul 2025" at bounding box center [682, 185] width 65 height 36
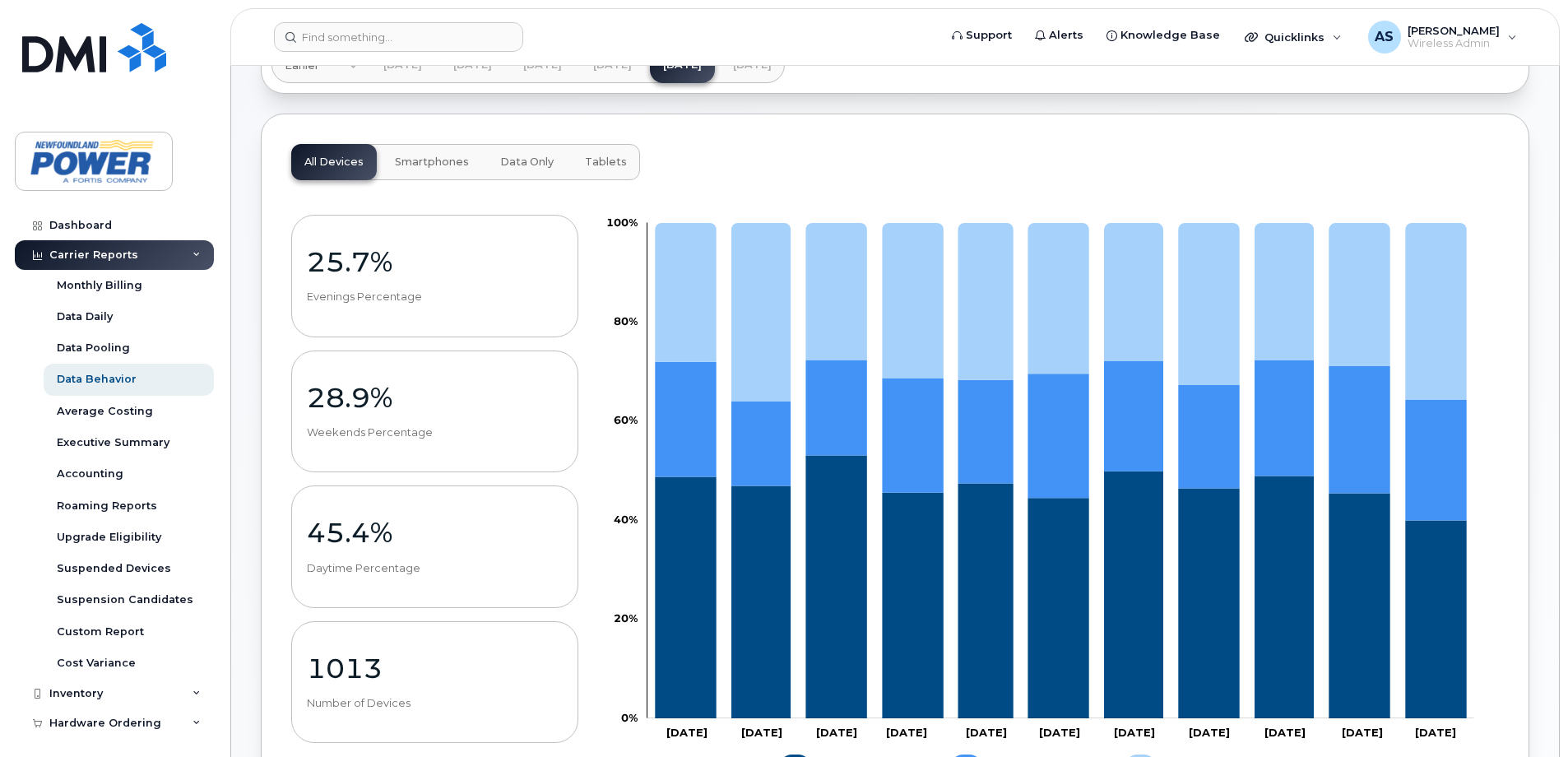
scroll to position [82, 0]
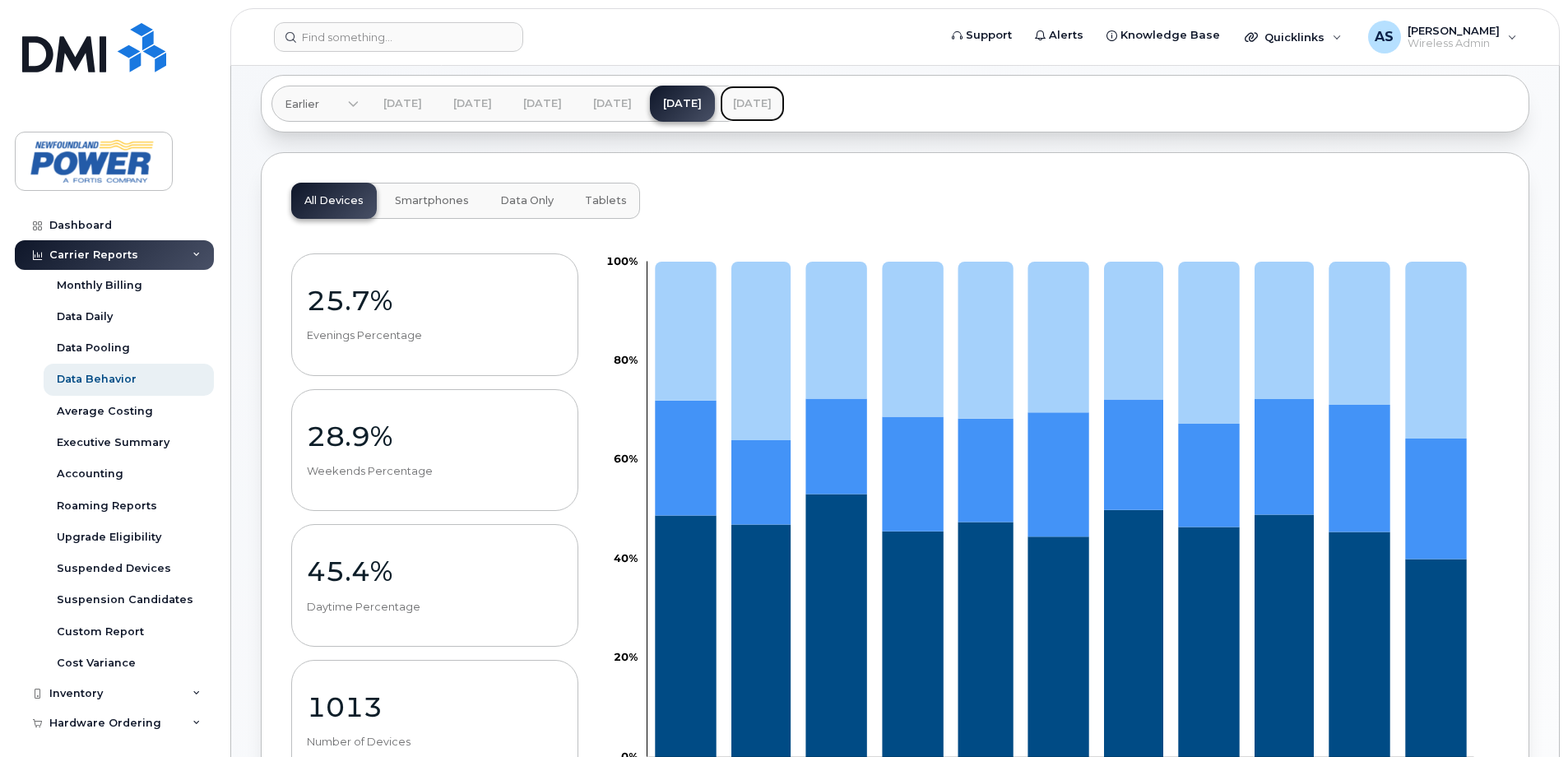
click at [785, 96] on link "Aug 2025" at bounding box center [752, 103] width 65 height 36
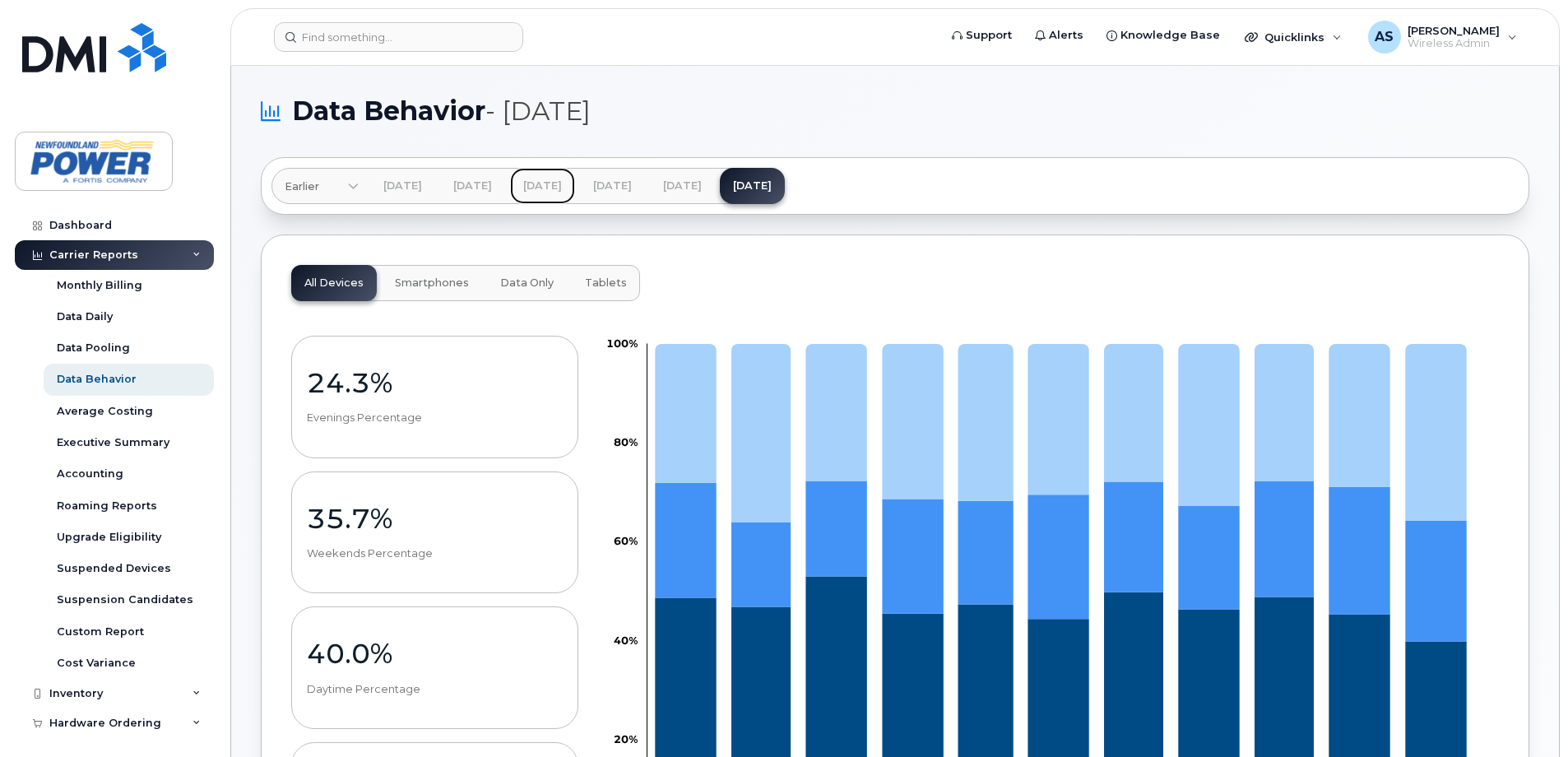
click at [562, 193] on link "May 2025" at bounding box center [542, 185] width 65 height 36
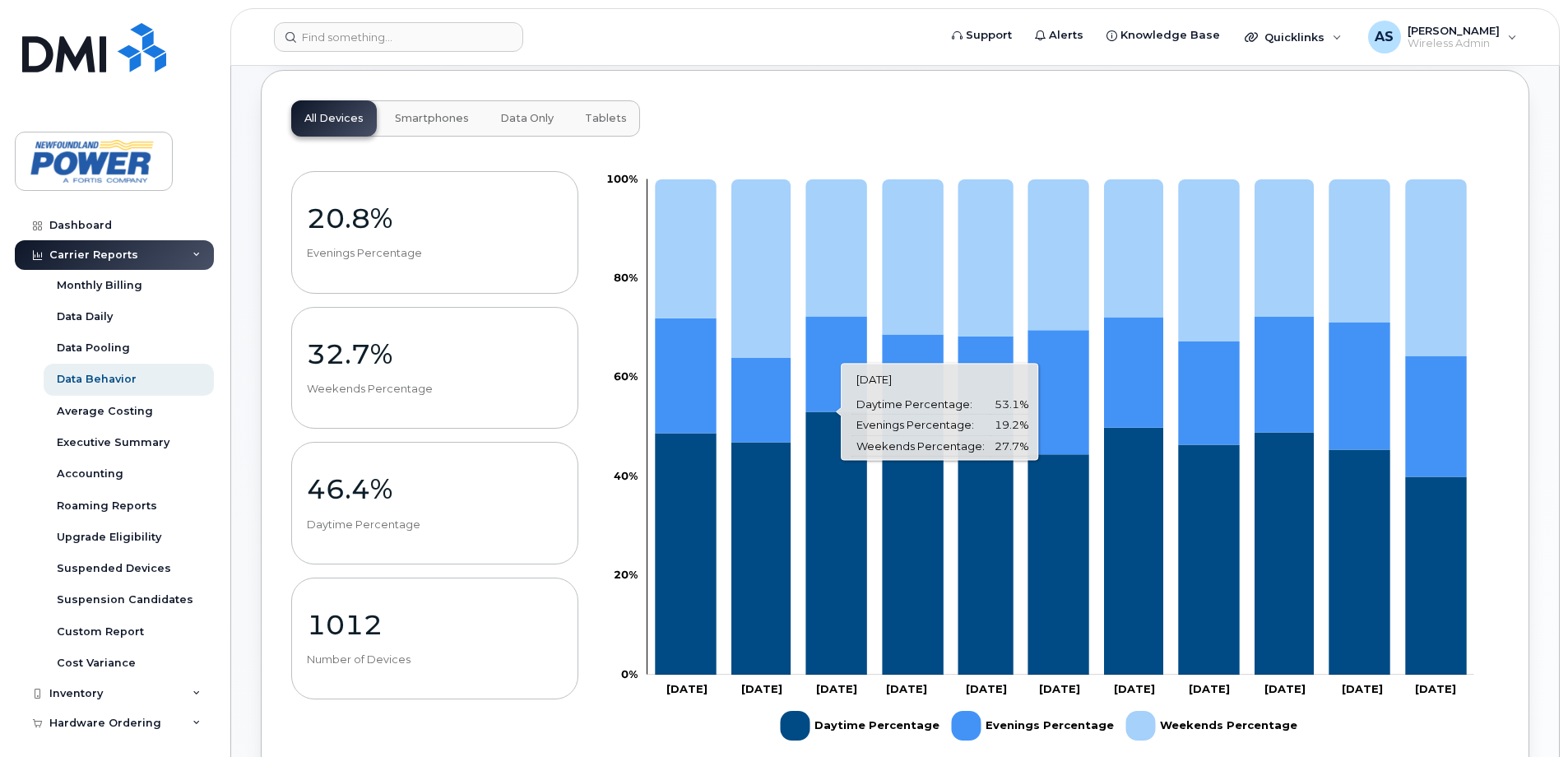
scroll to position [247, 0]
